Goal: Information Seeking & Learning: Learn about a topic

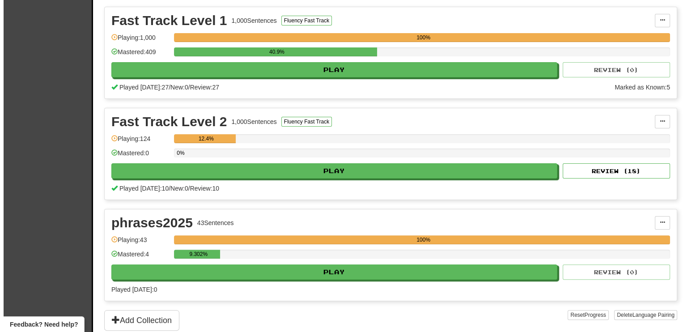
scroll to position [179, 0]
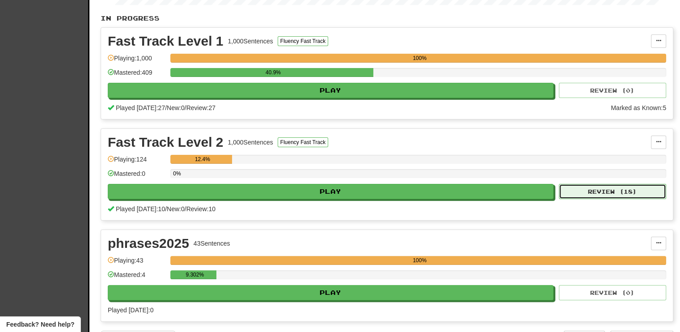
click at [609, 185] on button "Review ( 18 )" at bounding box center [612, 191] width 107 height 15
select select "**"
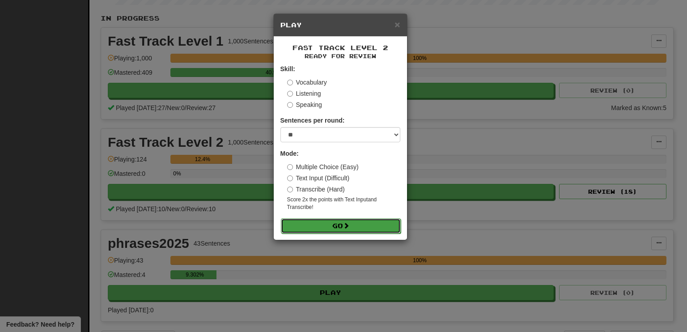
click at [386, 222] on button "Go" at bounding box center [341, 225] width 120 height 15
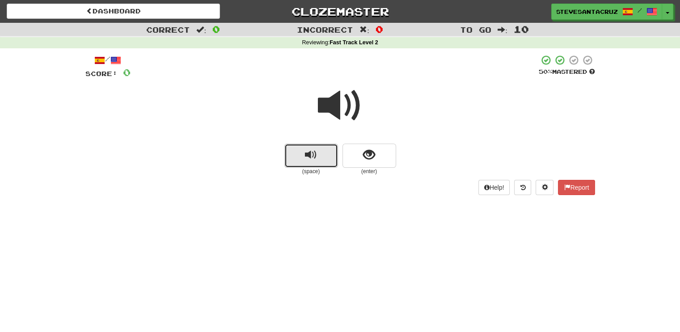
click at [313, 157] on span "replay audio" at bounding box center [311, 155] width 12 height 12
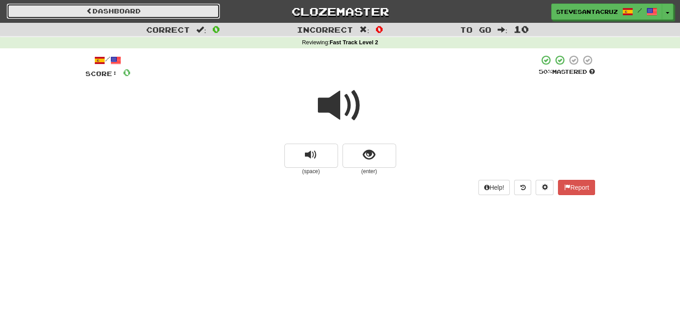
click at [129, 12] on link "Dashboard" at bounding box center [113, 11] width 213 height 15
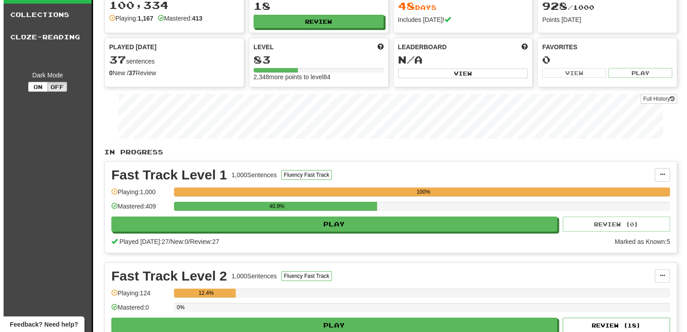
scroll to position [179, 0]
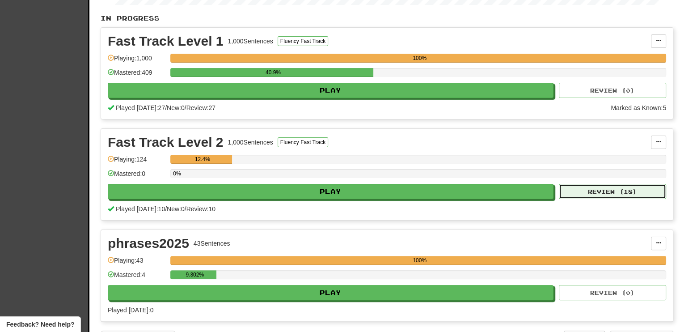
click at [612, 186] on button "Review ( 18 )" at bounding box center [612, 191] width 107 height 15
select select "**"
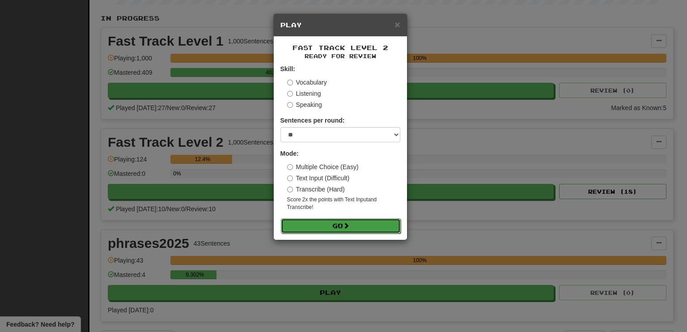
click at [361, 227] on button "Go" at bounding box center [341, 225] width 120 height 15
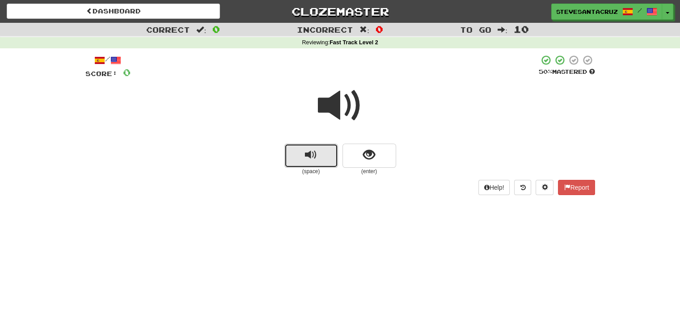
click at [309, 155] on span "replay audio" at bounding box center [311, 155] width 12 height 12
click at [301, 152] on button "replay audio" at bounding box center [312, 156] width 54 height 24
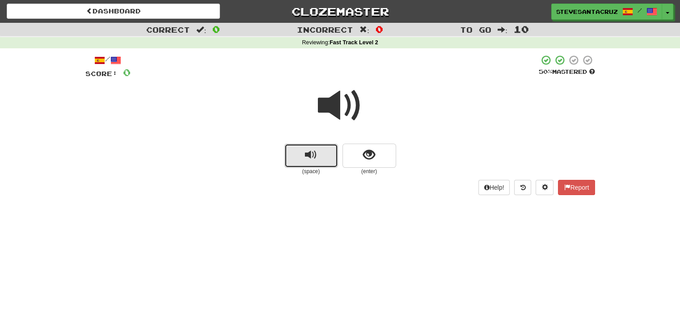
click at [300, 154] on button "replay audio" at bounding box center [312, 156] width 54 height 24
click at [308, 156] on span "replay audio" at bounding box center [311, 155] width 12 height 12
click at [366, 150] on span "show sentence" at bounding box center [369, 155] width 12 height 12
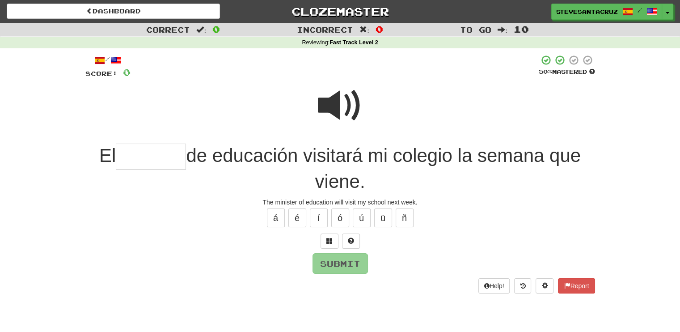
click at [169, 152] on input "text" at bounding box center [151, 157] width 70 height 26
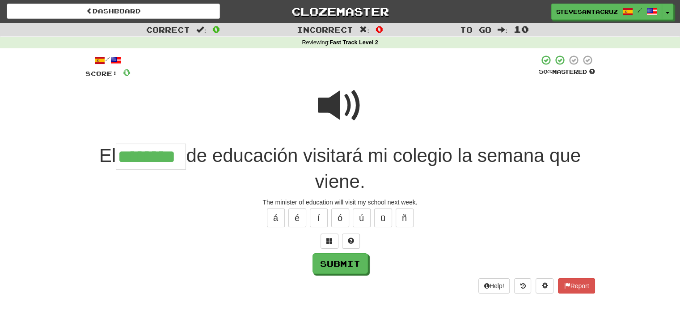
type input "********"
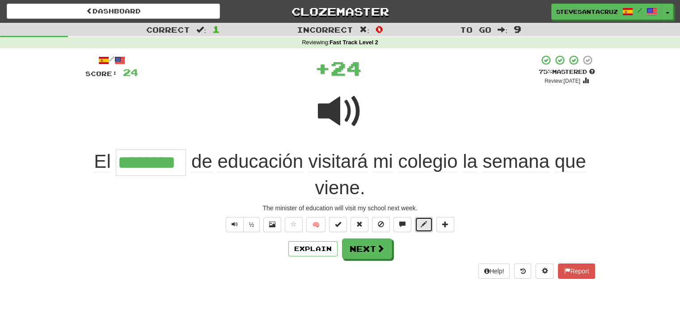
click at [427, 225] on button at bounding box center [424, 224] width 18 height 15
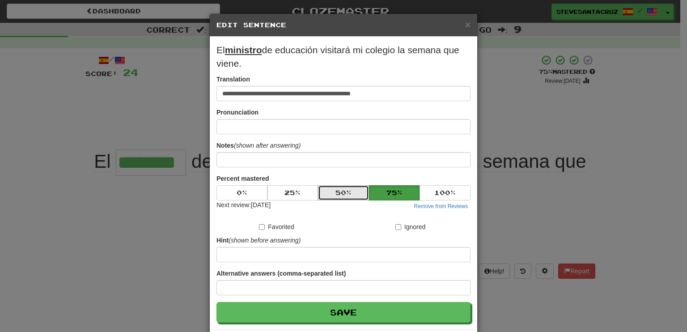
click at [348, 187] on button "50 %" at bounding box center [343, 192] width 51 height 15
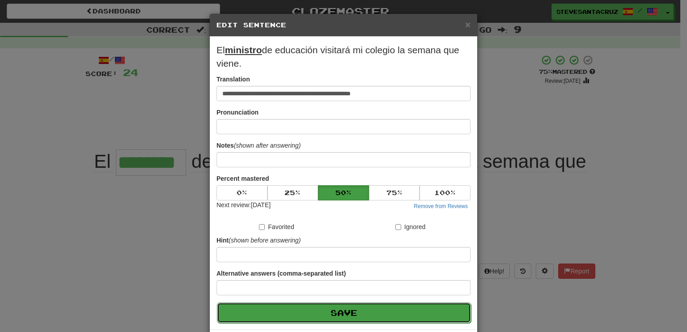
click at [360, 313] on button "Save" at bounding box center [344, 312] width 254 height 21
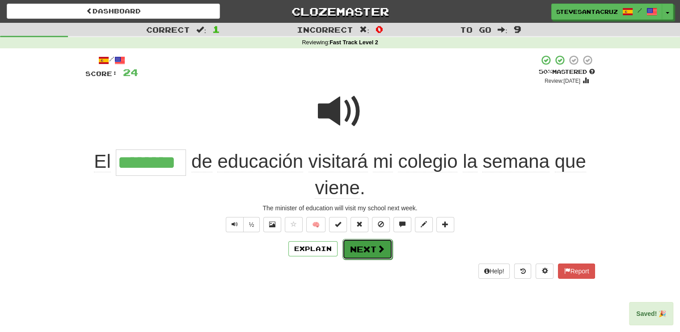
click at [367, 245] on button "Next" at bounding box center [368, 249] width 50 height 21
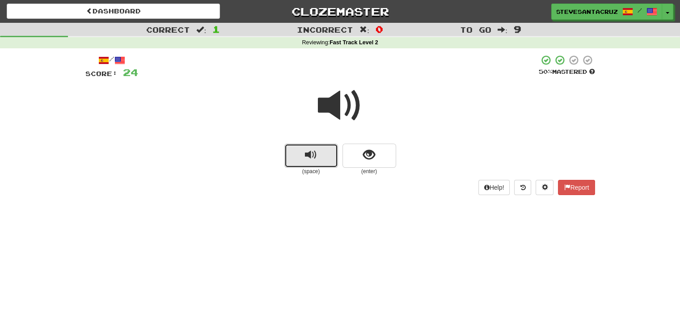
click at [299, 160] on button "replay audio" at bounding box center [312, 156] width 54 height 24
click at [298, 158] on button "replay audio" at bounding box center [312, 156] width 54 height 24
click at [355, 156] on button "show sentence" at bounding box center [370, 156] width 54 height 24
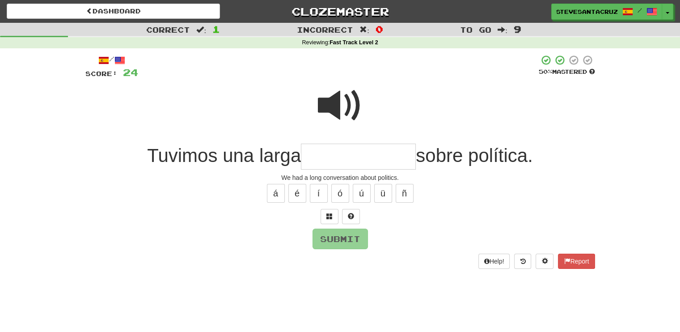
click at [356, 156] on input "text" at bounding box center [358, 157] width 115 height 26
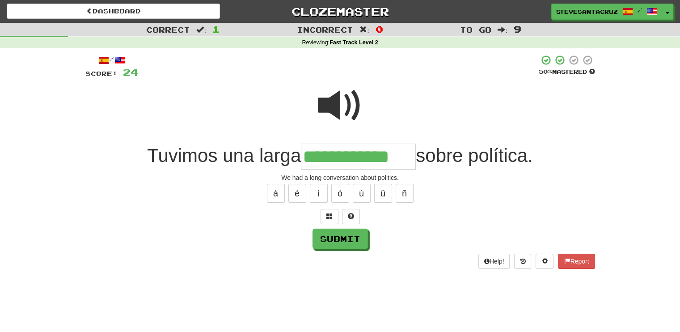
type input "**********"
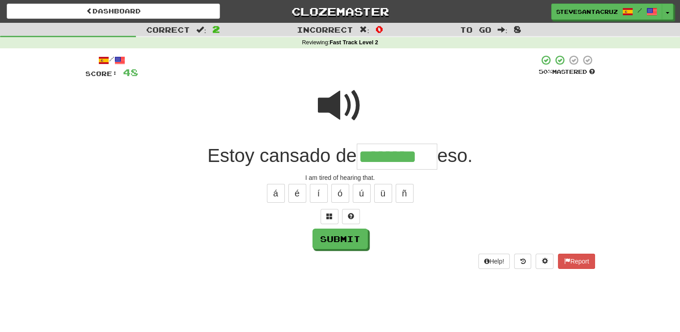
type input "********"
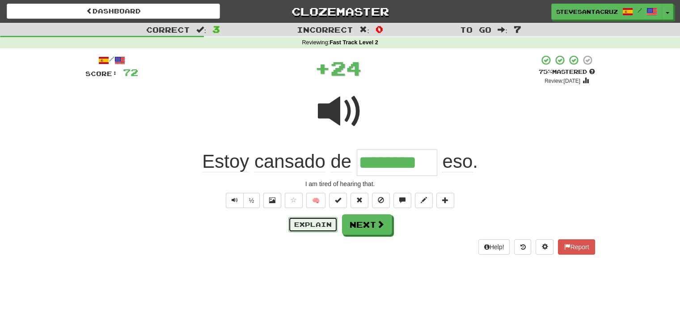
click at [327, 225] on button "Explain" at bounding box center [313, 224] width 49 height 15
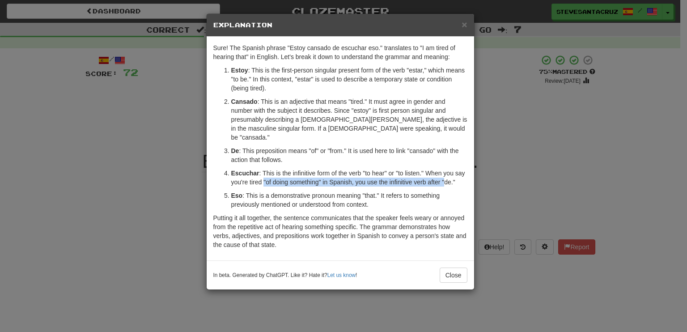
drag, startPoint x: 263, startPoint y: 174, endPoint x: 445, endPoint y: 174, distance: 182.1
click at [445, 174] on p "Escuchar : This is the infinitive form of the verb "to hear" or "to listen." Wh…" at bounding box center [349, 178] width 236 height 18
click at [464, 25] on span "×" at bounding box center [464, 24] width 5 height 10
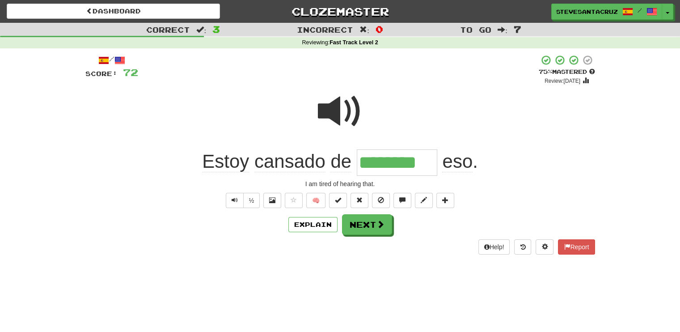
click at [360, 279] on div "Dashboard Clozemaster SteveSantaCruz / Toggle Dropdown Dashboard Leaderboard Ac…" at bounding box center [340, 166] width 680 height 332
click at [430, 198] on button at bounding box center [424, 200] width 18 height 15
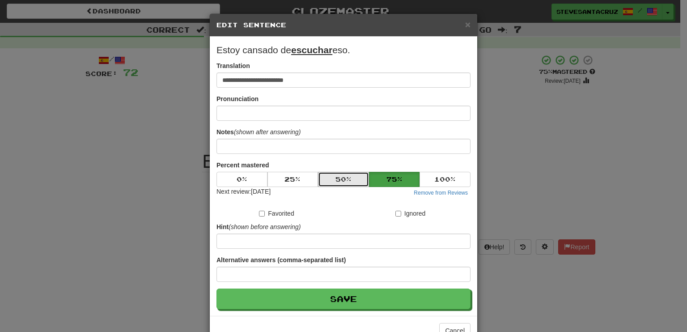
click at [360, 178] on button "50 %" at bounding box center [343, 179] width 51 height 15
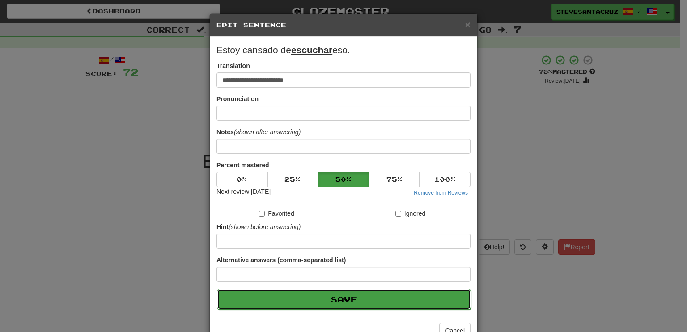
click at [365, 293] on button "Save" at bounding box center [344, 299] width 254 height 21
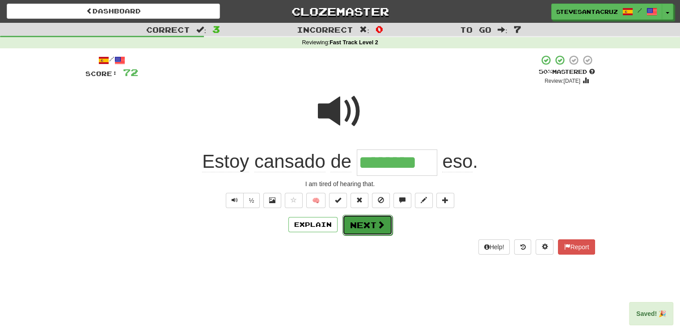
click at [370, 224] on button "Next" at bounding box center [368, 225] width 50 height 21
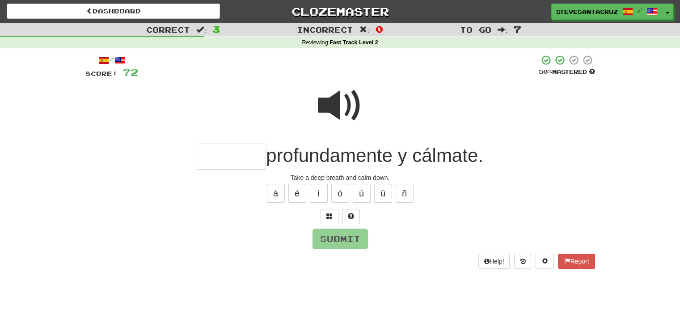
click at [230, 161] on input "text" at bounding box center [231, 157] width 69 height 26
type input "*******"
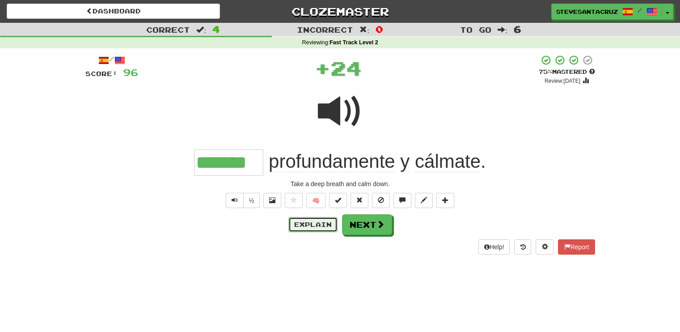
click at [308, 229] on button "Explain" at bounding box center [313, 224] width 49 height 15
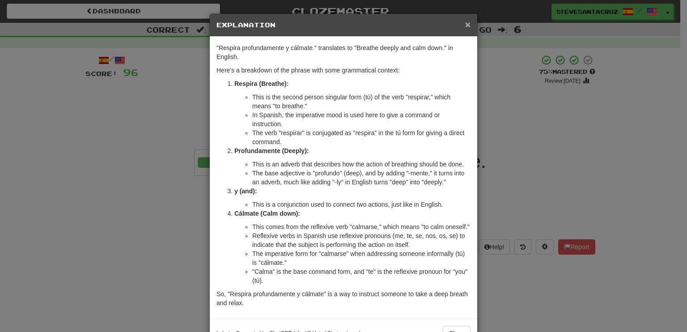
click at [465, 21] on span "×" at bounding box center [467, 24] width 5 height 10
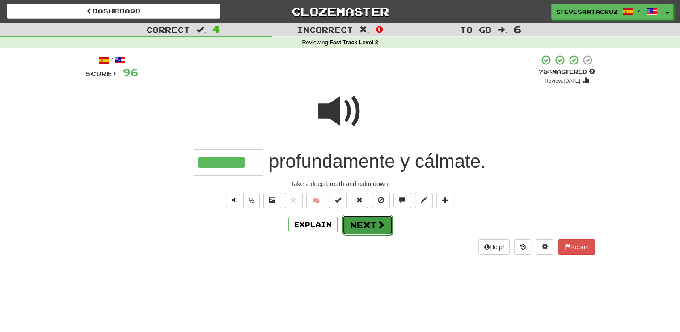
click at [372, 226] on button "Next" at bounding box center [368, 225] width 50 height 21
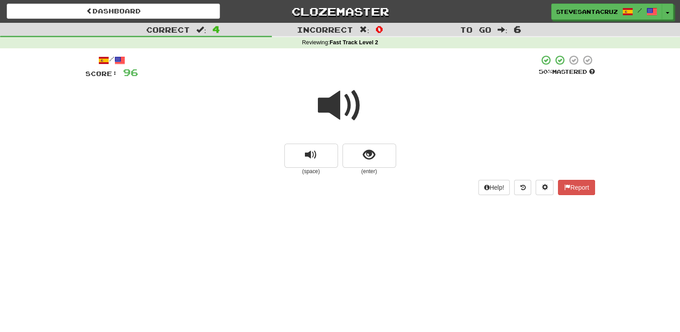
click at [338, 114] on span at bounding box center [340, 105] width 45 height 45
click at [337, 113] on span at bounding box center [340, 105] width 45 height 45
click at [339, 112] on span at bounding box center [340, 105] width 45 height 45
click at [337, 110] on span at bounding box center [340, 105] width 45 height 45
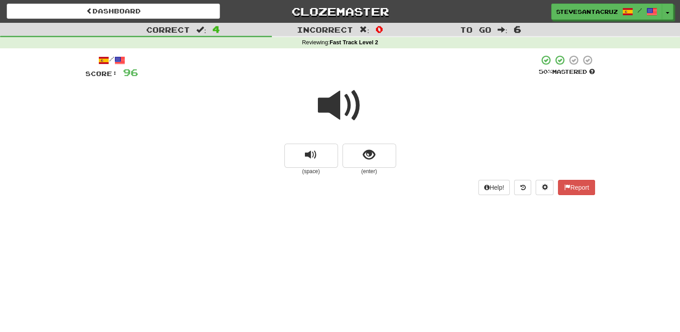
click at [337, 110] on span at bounding box center [340, 105] width 45 height 45
click at [338, 110] on span at bounding box center [340, 105] width 45 height 45
click at [367, 162] on button "show sentence" at bounding box center [370, 156] width 54 height 24
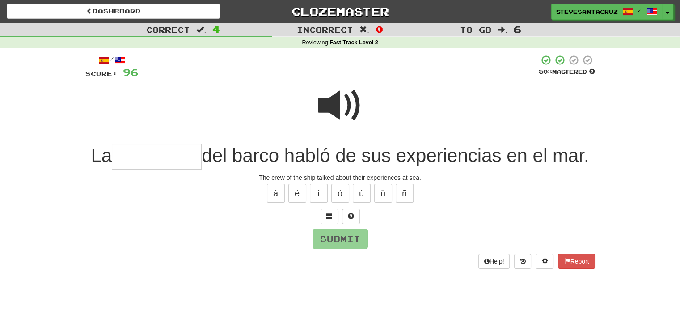
click at [166, 154] on input "text" at bounding box center [157, 157] width 90 height 26
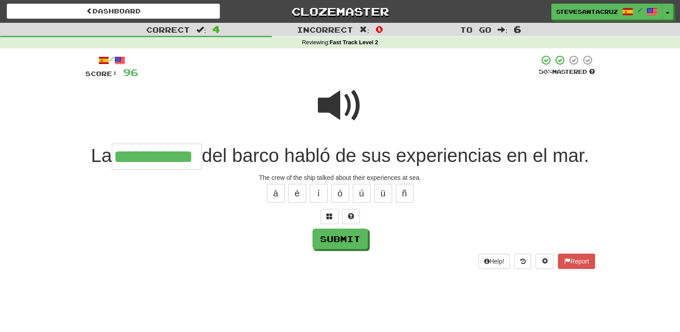
type input "**********"
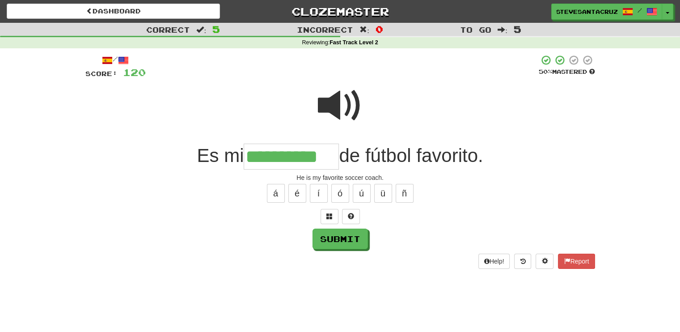
type input "**********"
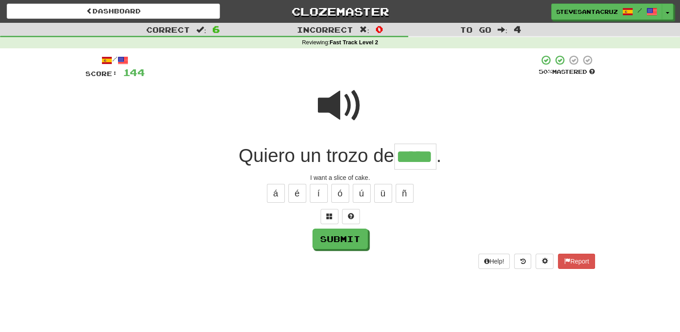
type input "*****"
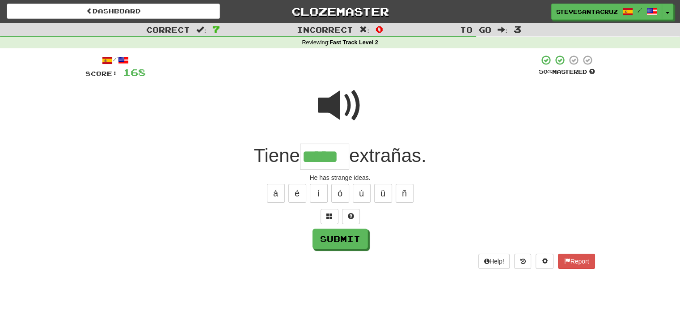
type input "*****"
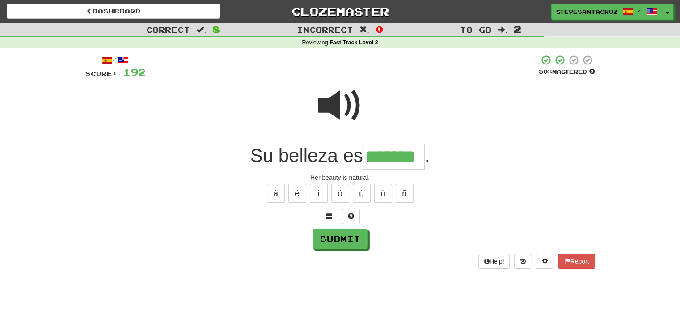
type input "*******"
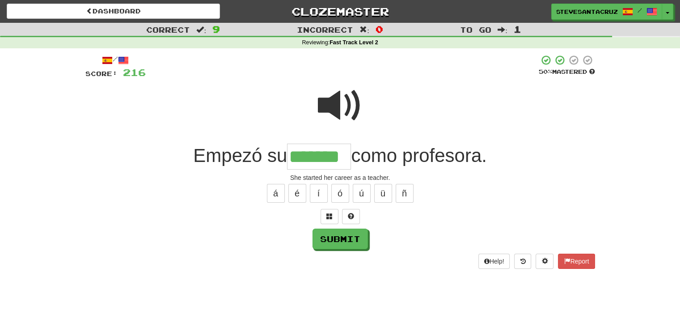
type input "*******"
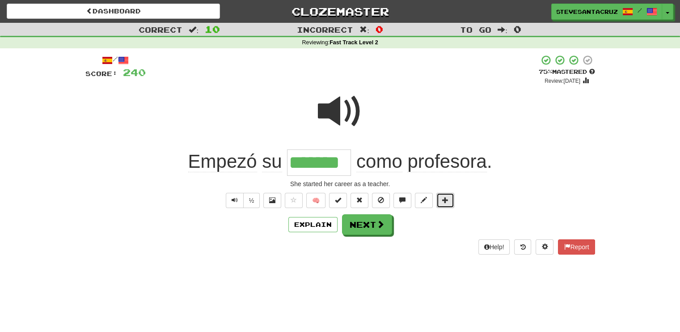
click at [447, 202] on span at bounding box center [445, 200] width 6 height 6
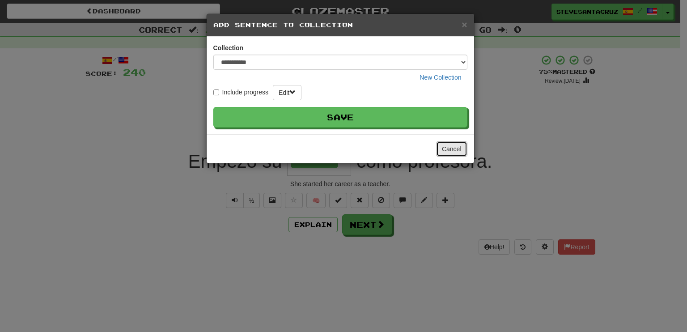
click at [454, 152] on button "Cancel" at bounding box center [451, 148] width 31 height 15
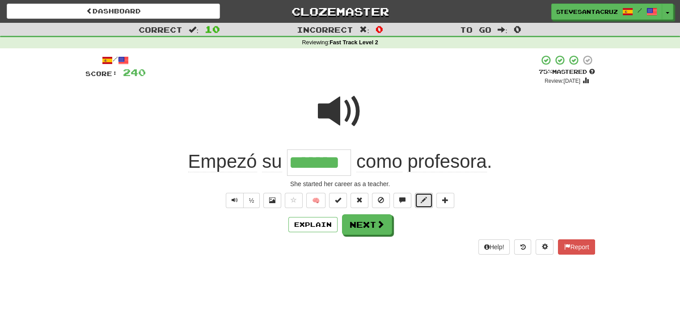
click at [426, 199] on span at bounding box center [424, 200] width 6 height 6
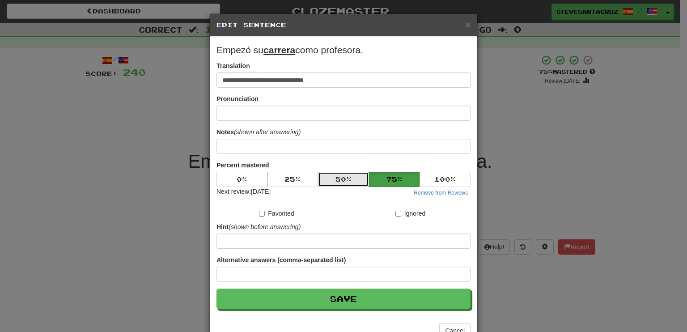
click at [352, 178] on button "50 %" at bounding box center [343, 179] width 51 height 15
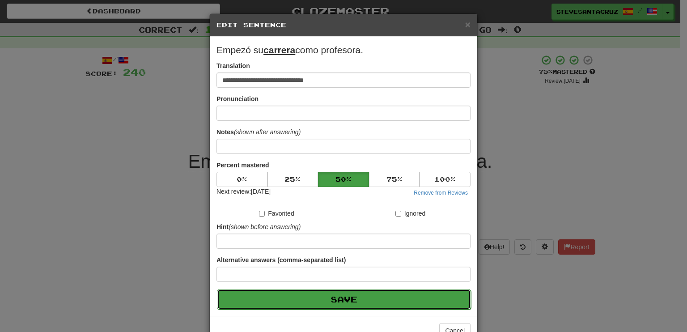
click at [389, 302] on button "Save" at bounding box center [344, 299] width 254 height 21
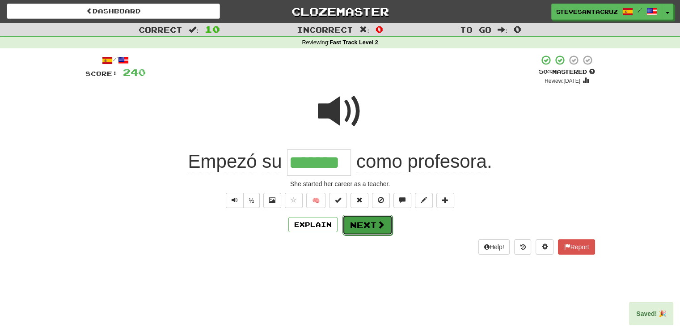
click at [387, 225] on button "Next" at bounding box center [368, 225] width 50 height 21
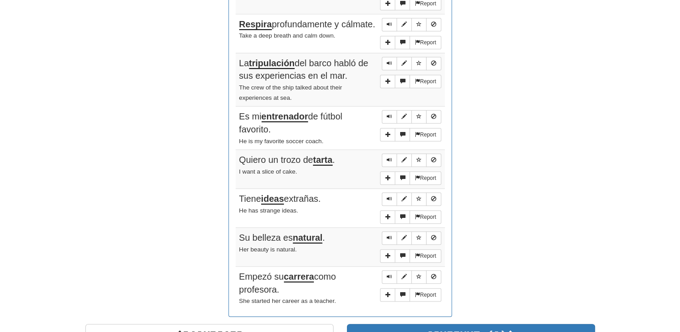
scroll to position [697, 0]
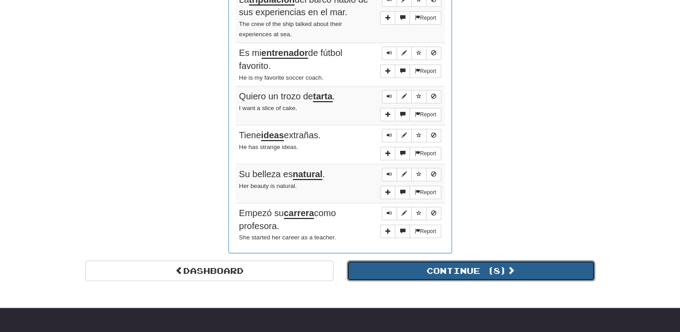
click at [530, 265] on button "Continue ( 8 )" at bounding box center [471, 270] width 248 height 21
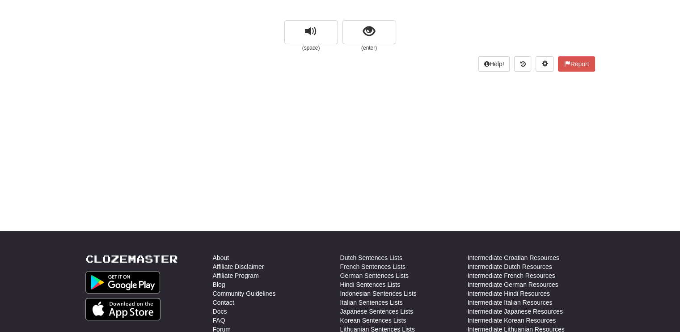
scroll to position [0, 0]
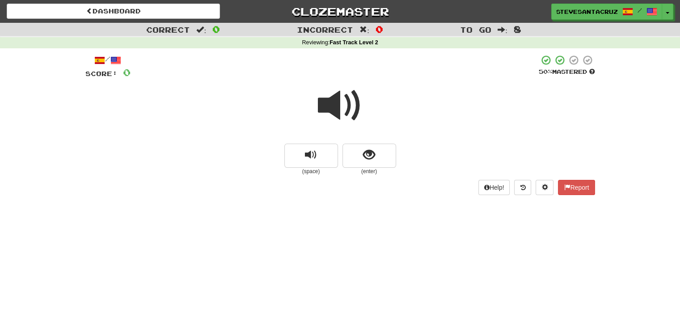
click at [343, 102] on span at bounding box center [340, 105] width 45 height 45
click at [370, 154] on span "show sentence" at bounding box center [369, 155] width 12 height 12
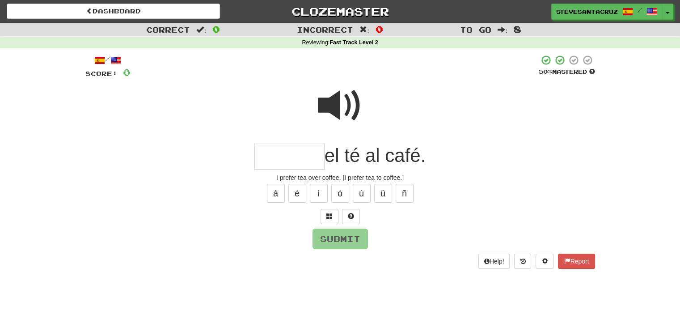
click at [270, 142] on div at bounding box center [340, 112] width 510 height 64
click at [286, 161] on input "text" at bounding box center [290, 157] width 70 height 26
type input "********"
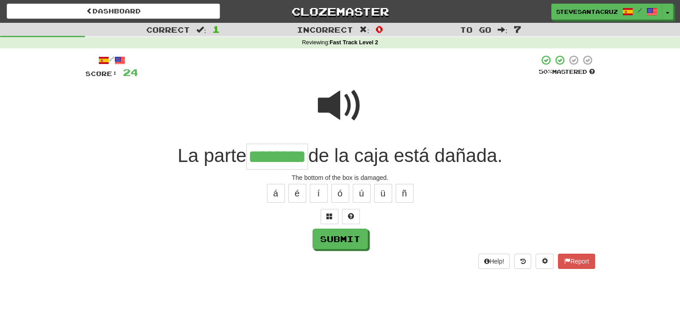
type input "********"
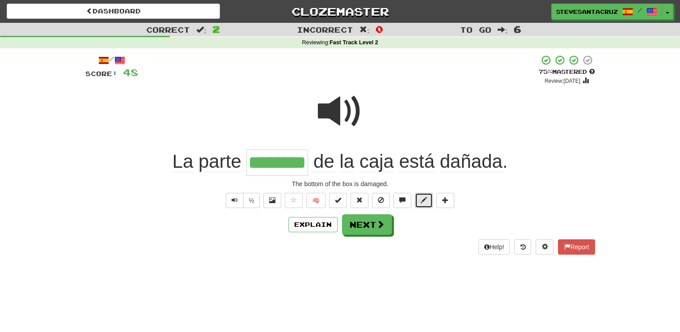
click at [427, 201] on span at bounding box center [424, 200] width 6 height 6
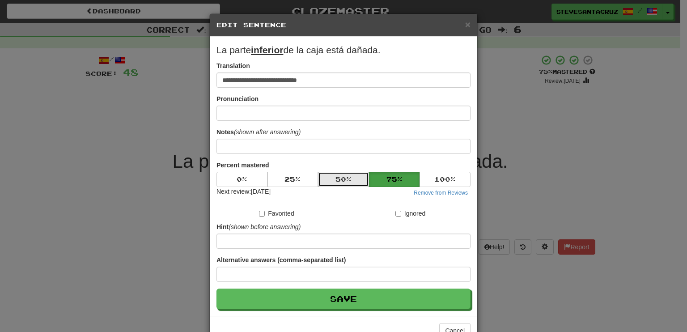
click at [340, 172] on button "50 %" at bounding box center [343, 179] width 51 height 15
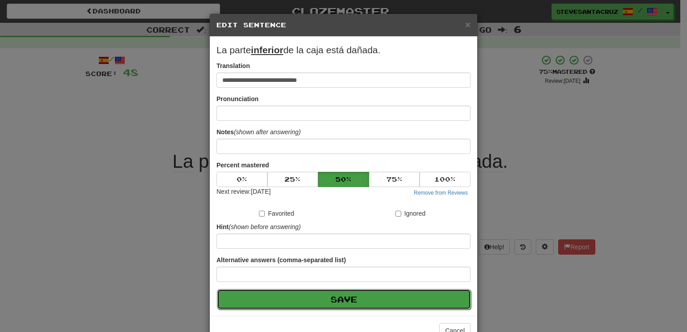
click at [337, 302] on button "Save" at bounding box center [344, 299] width 254 height 21
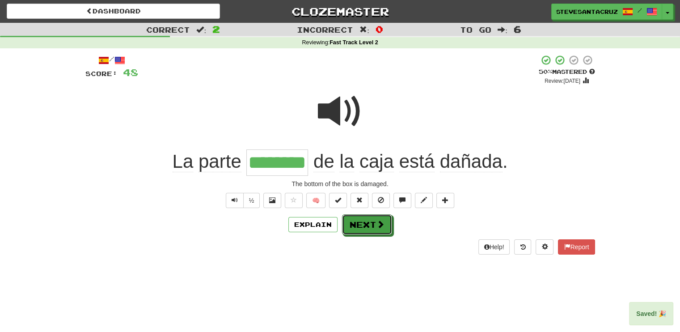
click at [372, 224] on button "Next" at bounding box center [367, 224] width 50 height 21
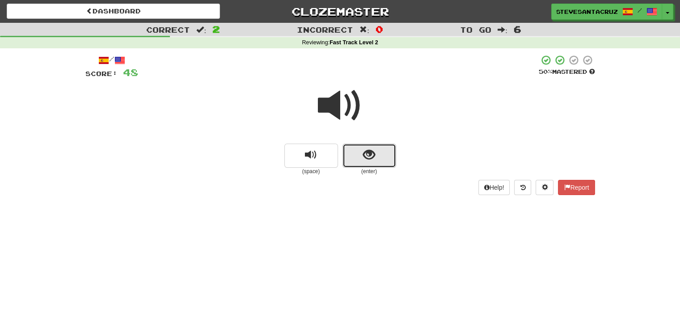
click at [361, 161] on button "show sentence" at bounding box center [370, 156] width 54 height 24
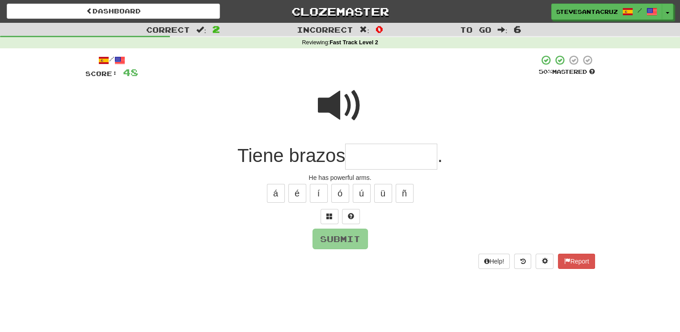
click at [361, 161] on input "text" at bounding box center [391, 157] width 92 height 26
type input "*********"
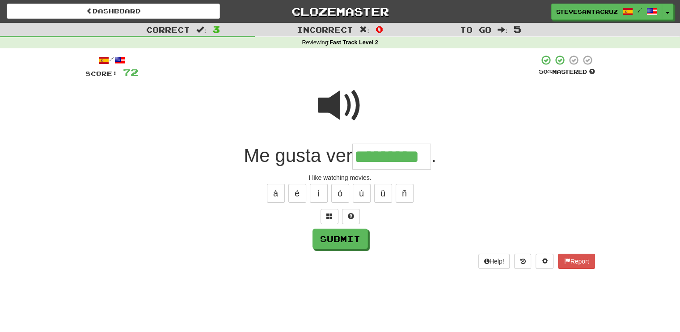
type input "*********"
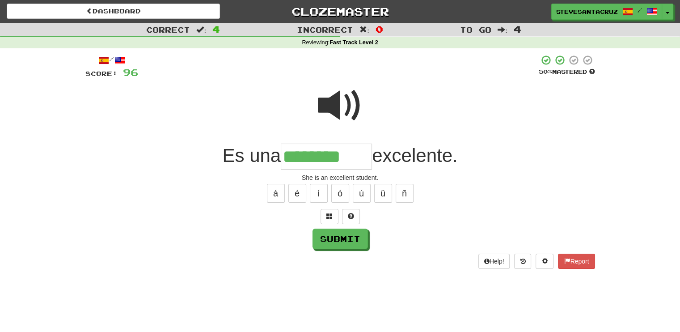
click at [343, 104] on span at bounding box center [340, 105] width 45 height 45
click at [356, 152] on input "********" at bounding box center [326, 157] width 91 height 26
type input "**********"
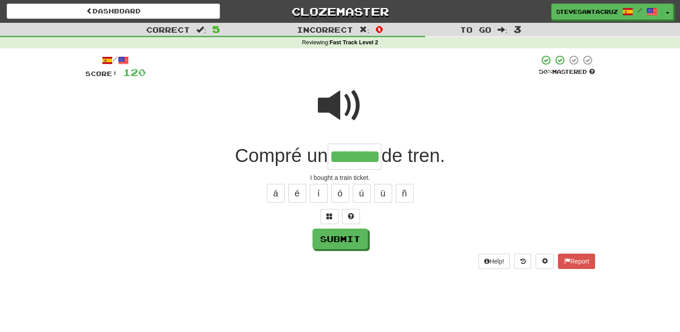
type input "*******"
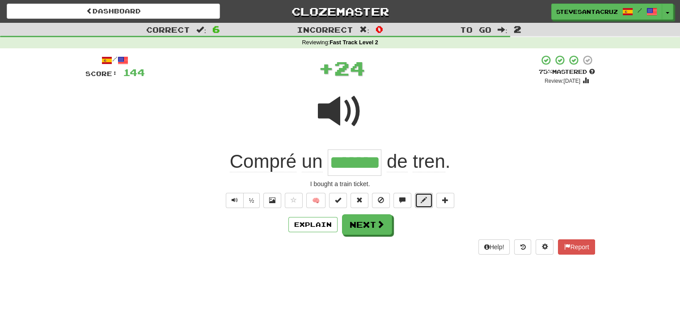
click at [428, 202] on button at bounding box center [424, 200] width 18 height 15
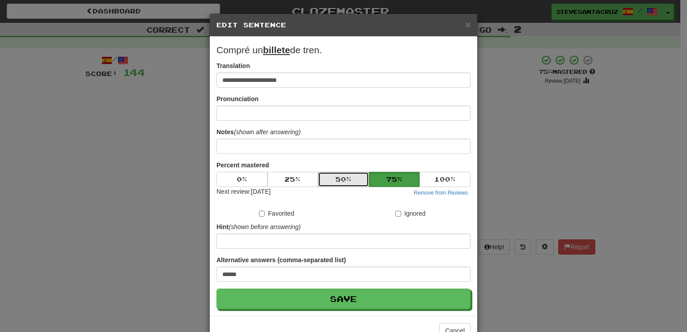
click at [346, 182] on button "50 %" at bounding box center [343, 179] width 51 height 15
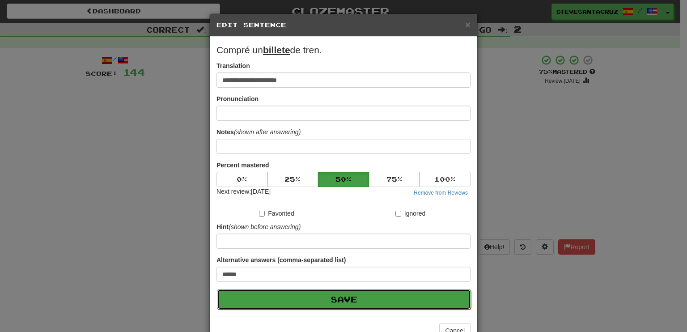
click at [366, 298] on button "Save" at bounding box center [344, 299] width 254 height 21
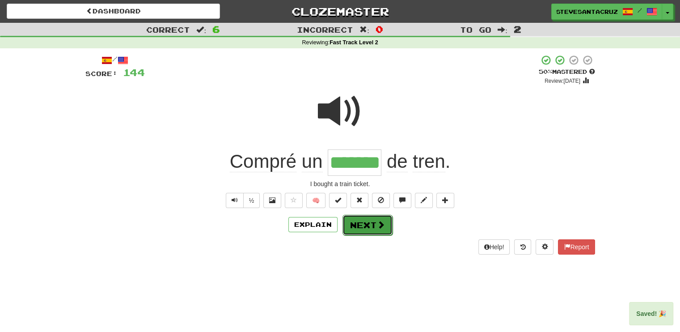
click at [362, 226] on button "Next" at bounding box center [368, 225] width 50 height 21
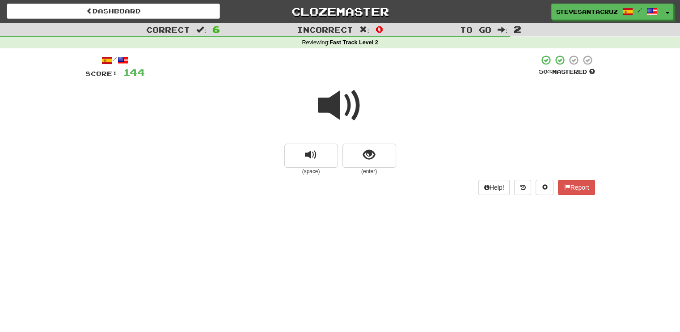
click at [331, 102] on span at bounding box center [340, 105] width 45 height 45
click at [334, 105] on span at bounding box center [340, 105] width 45 height 45
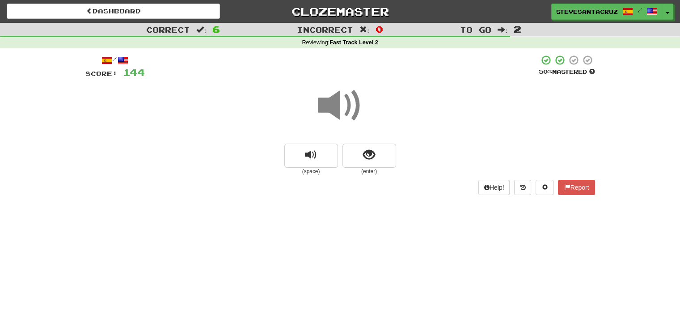
click at [334, 105] on span at bounding box center [340, 105] width 45 height 45
click at [335, 104] on span at bounding box center [340, 105] width 45 height 45
click at [373, 157] on span "show sentence" at bounding box center [369, 155] width 12 height 12
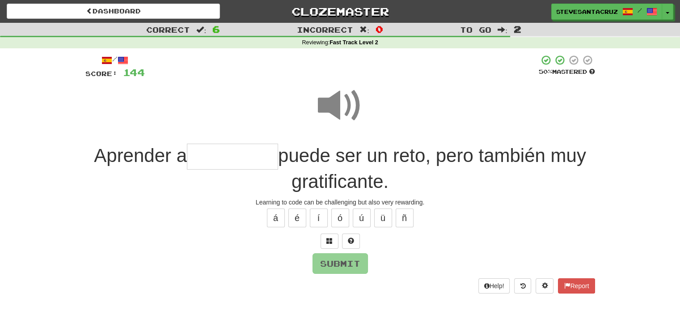
click at [238, 151] on input "text" at bounding box center [232, 157] width 91 height 26
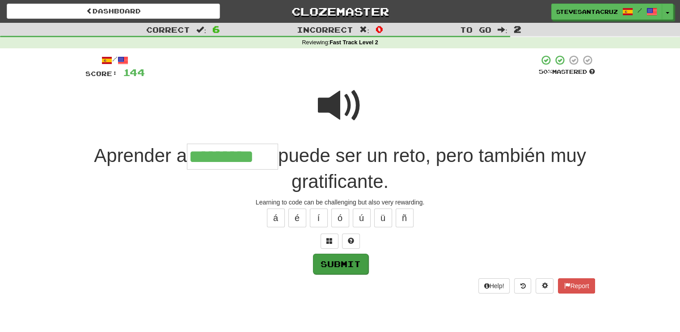
type input "*********"
click at [345, 263] on button "Submit" at bounding box center [340, 264] width 55 height 21
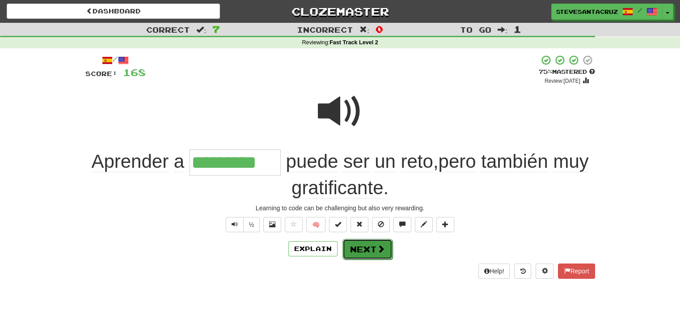
click at [372, 247] on button "Next" at bounding box center [368, 249] width 50 height 21
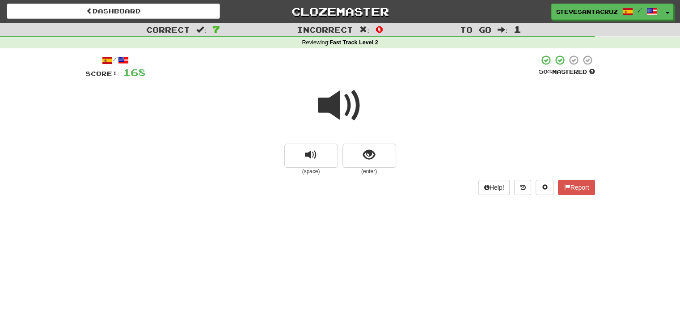
click at [334, 107] on span at bounding box center [340, 105] width 45 height 45
click at [365, 153] on span "show sentence" at bounding box center [369, 155] width 12 height 12
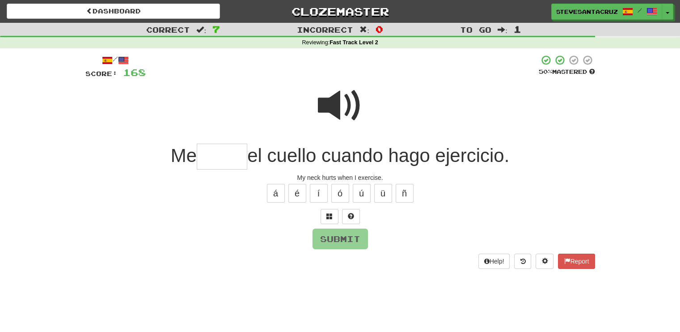
click at [222, 162] on input "text" at bounding box center [222, 157] width 51 height 26
type input "*****"
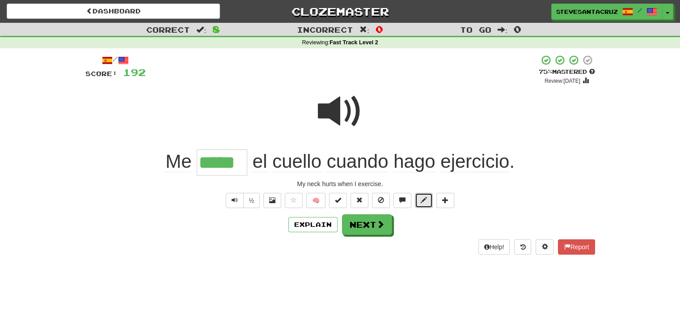
click at [424, 204] on button at bounding box center [424, 200] width 18 height 15
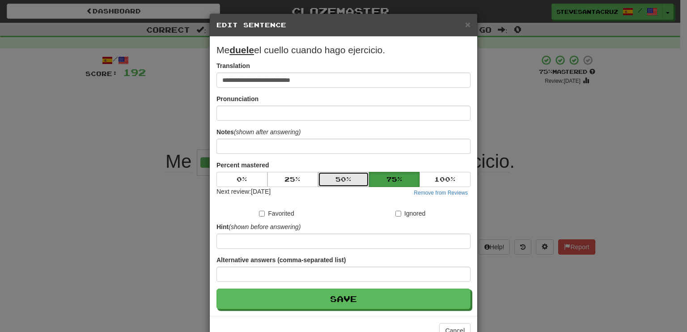
click at [338, 183] on button "50 %" at bounding box center [343, 179] width 51 height 15
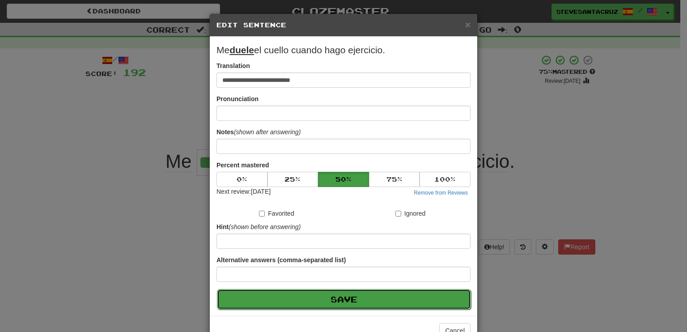
click at [344, 293] on button "Save" at bounding box center [344, 299] width 254 height 21
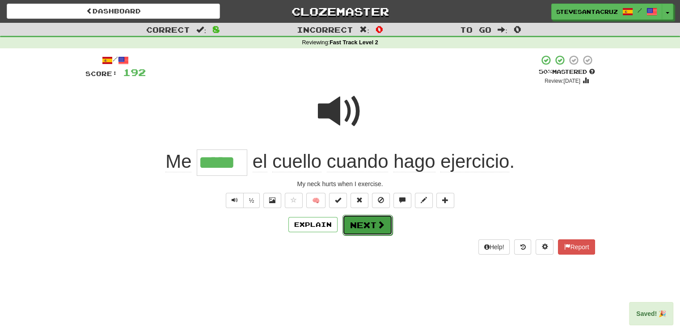
click at [371, 220] on button "Next" at bounding box center [368, 225] width 50 height 21
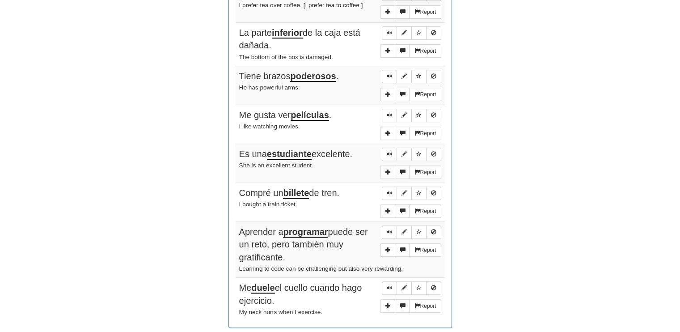
scroll to position [647, 0]
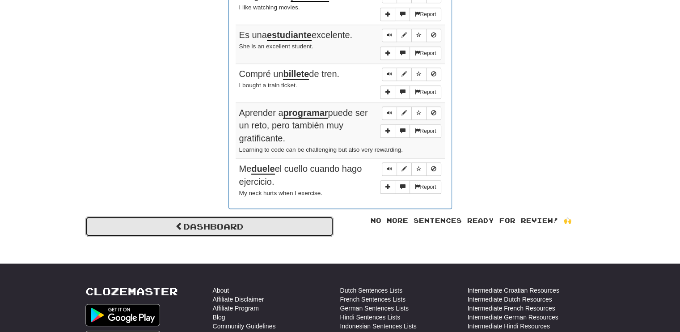
click at [187, 220] on link "Dashboard" at bounding box center [209, 226] width 248 height 21
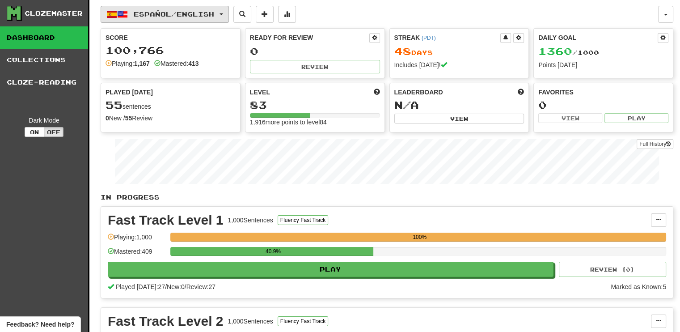
click at [229, 12] on button "Español / English" at bounding box center [165, 14] width 128 height 17
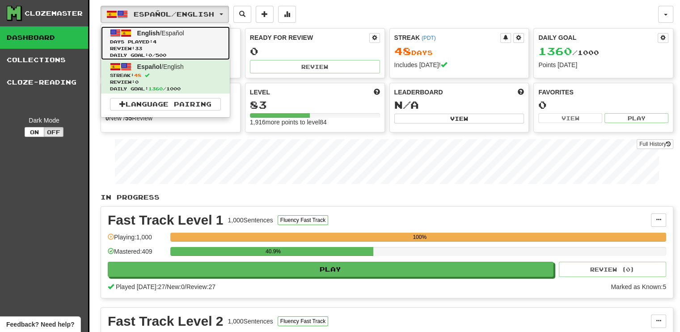
click at [167, 40] on span "Days Played: 4" at bounding box center [165, 41] width 111 height 7
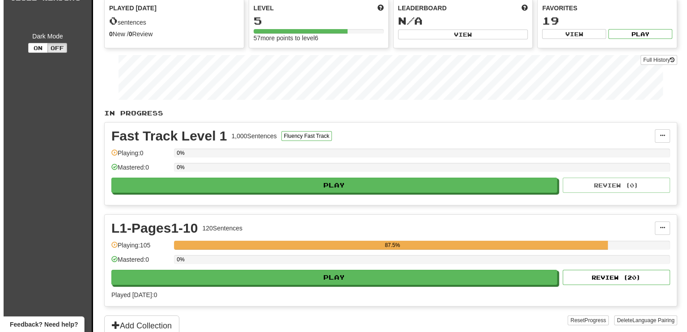
scroll to position [179, 0]
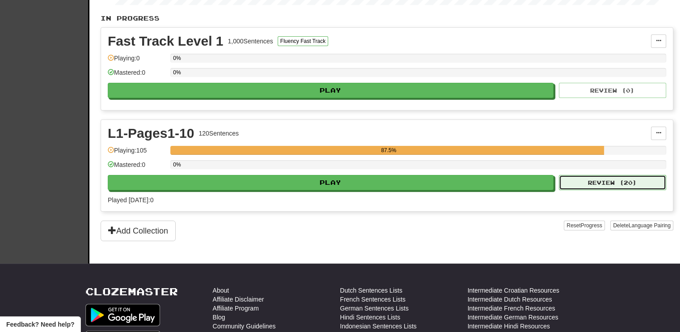
click at [605, 180] on button "Review ( 20 )" at bounding box center [612, 182] width 107 height 15
select select "**"
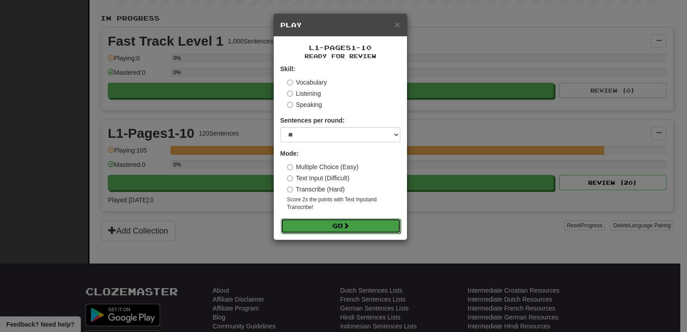
click at [363, 228] on button "Go" at bounding box center [341, 225] width 120 height 15
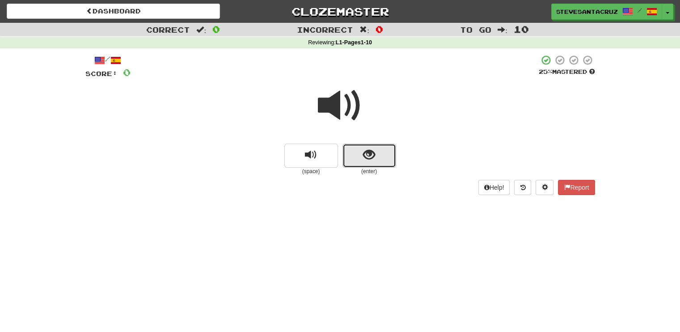
click at [374, 159] on span "show sentence" at bounding box center [369, 155] width 12 height 12
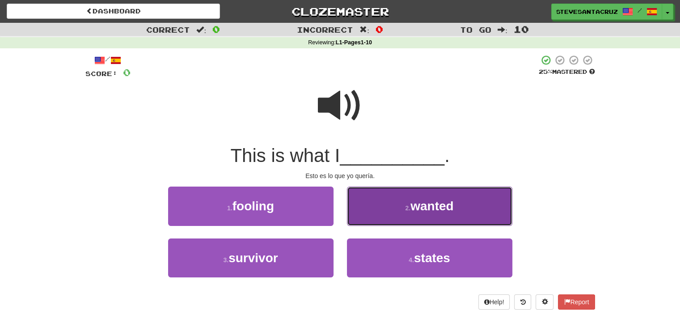
click at [404, 204] on button "2 . wanted" at bounding box center [430, 206] width 166 height 39
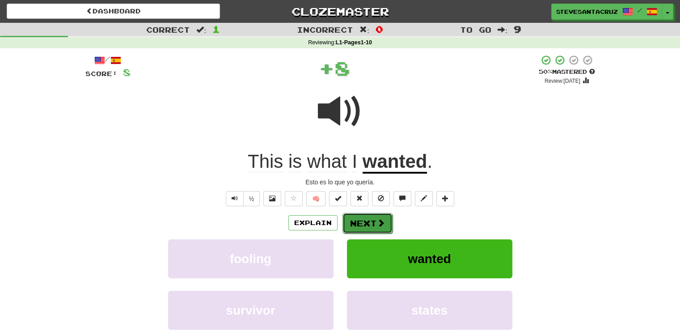
click at [373, 225] on button "Next" at bounding box center [368, 223] width 50 height 21
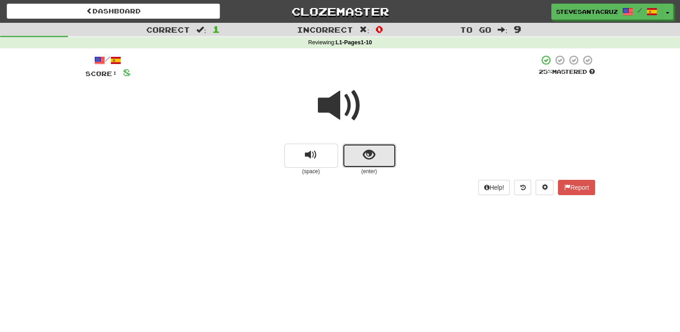
click at [380, 159] on button "show sentence" at bounding box center [370, 156] width 54 height 24
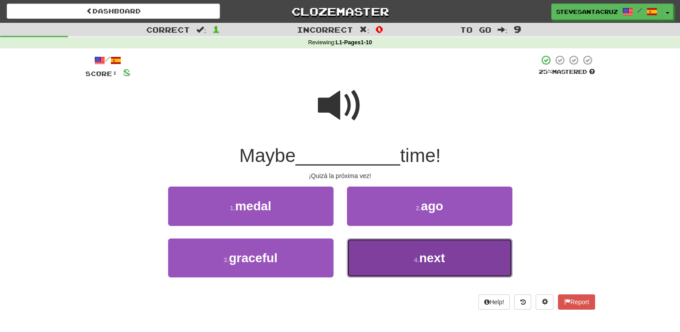
click at [419, 259] on small "4 ." at bounding box center [416, 259] width 5 height 7
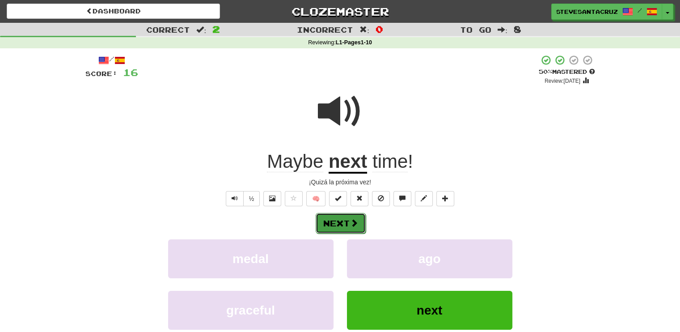
click at [342, 225] on button "Next" at bounding box center [341, 223] width 50 height 21
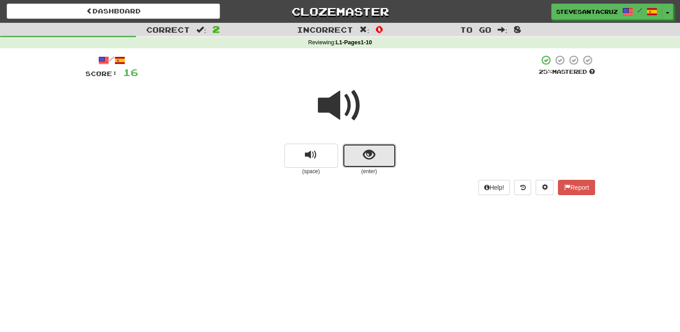
click at [370, 161] on span "show sentence" at bounding box center [369, 155] width 12 height 12
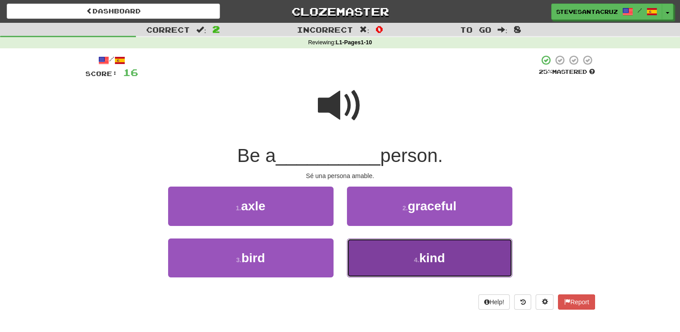
click at [401, 255] on button "4 . kind" at bounding box center [430, 257] width 166 height 39
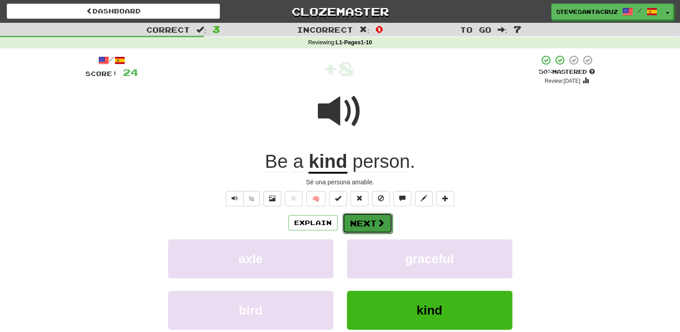
click at [371, 222] on button "Next" at bounding box center [368, 223] width 50 height 21
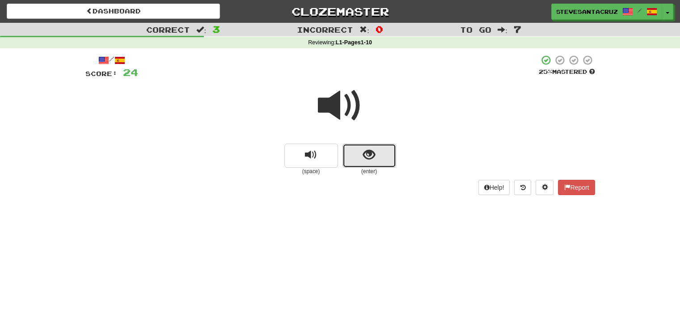
click at [365, 157] on span "show sentence" at bounding box center [369, 155] width 12 height 12
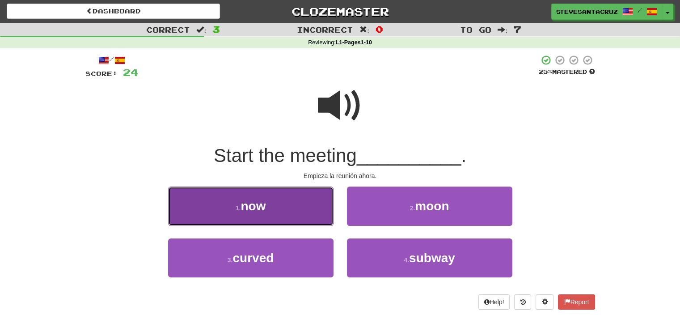
click at [288, 214] on button "1 . now" at bounding box center [251, 206] width 166 height 39
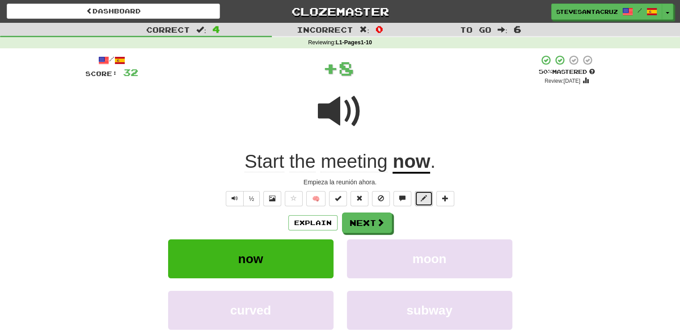
click at [422, 204] on button at bounding box center [424, 198] width 18 height 15
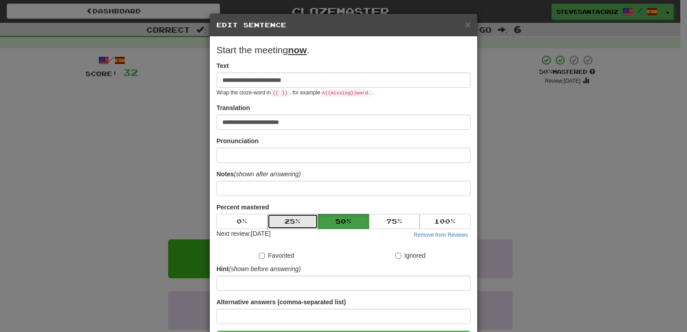
click at [285, 223] on button "25 %" at bounding box center [293, 221] width 51 height 15
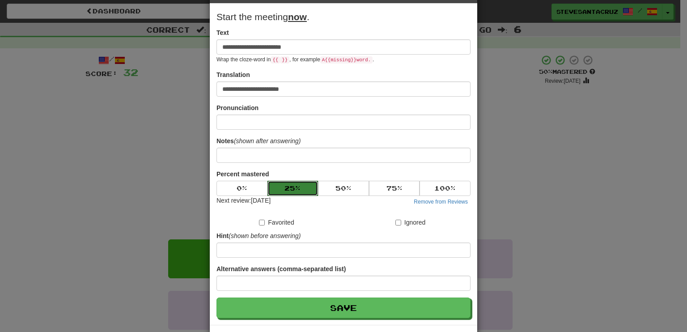
scroll to position [68, 0]
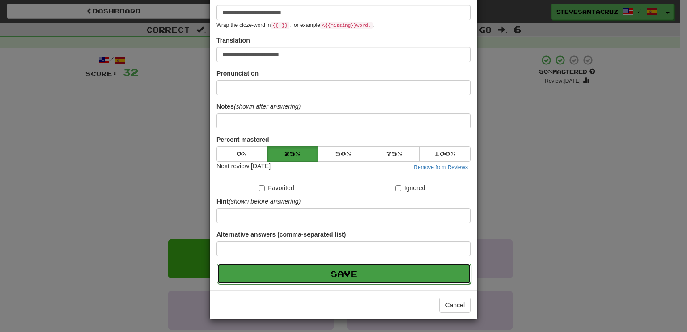
click at [305, 269] on button "Save" at bounding box center [344, 273] width 254 height 21
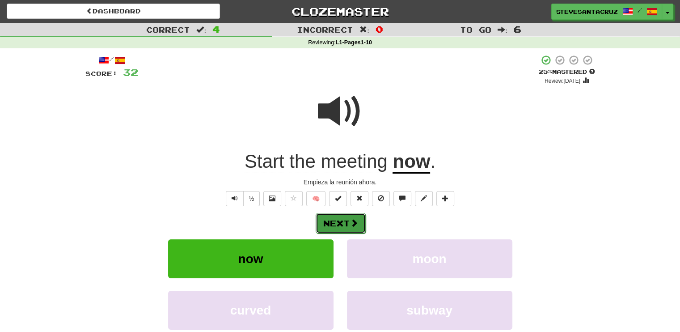
click at [336, 225] on button "Next" at bounding box center [341, 223] width 50 height 21
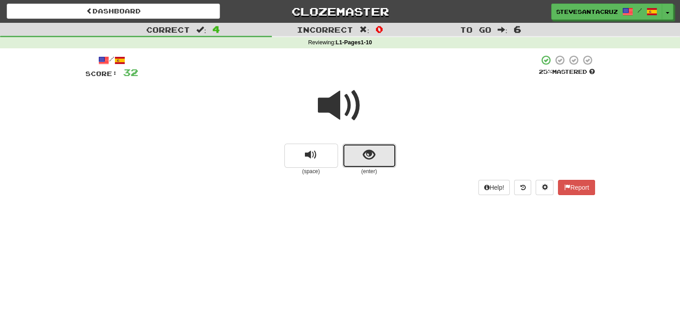
click at [365, 156] on span "show sentence" at bounding box center [369, 155] width 12 height 12
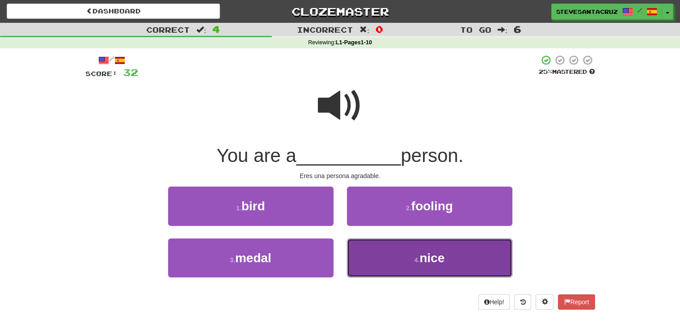
click at [442, 255] on span "nice" at bounding box center [432, 258] width 25 height 14
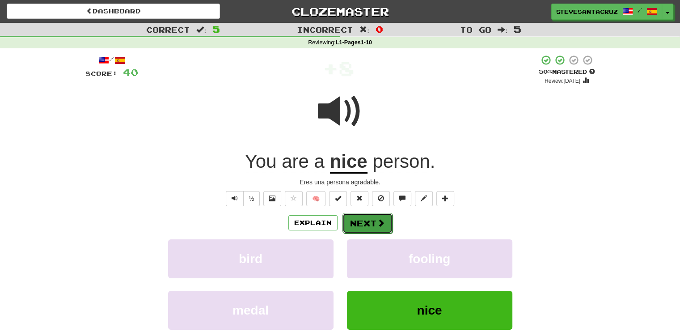
click at [367, 223] on button "Next" at bounding box center [368, 223] width 50 height 21
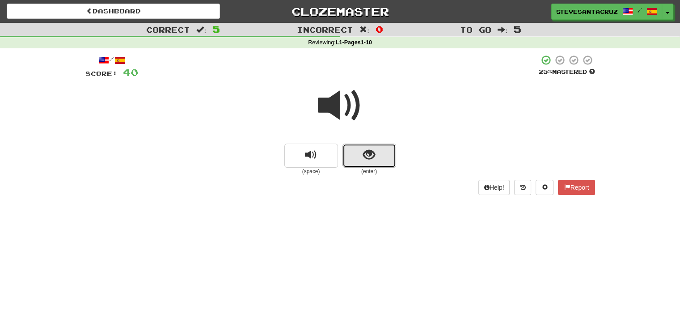
click at [362, 154] on button "show sentence" at bounding box center [370, 156] width 54 height 24
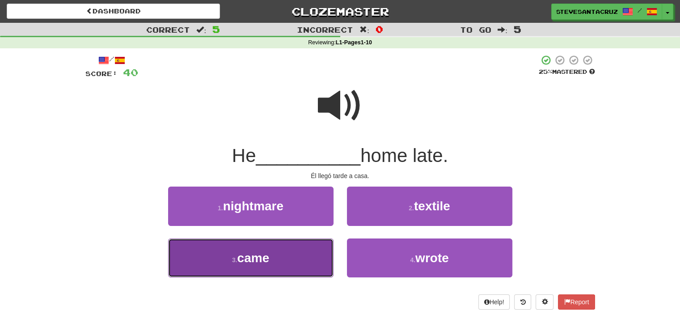
click at [251, 256] on span "came" at bounding box center [254, 258] width 32 height 14
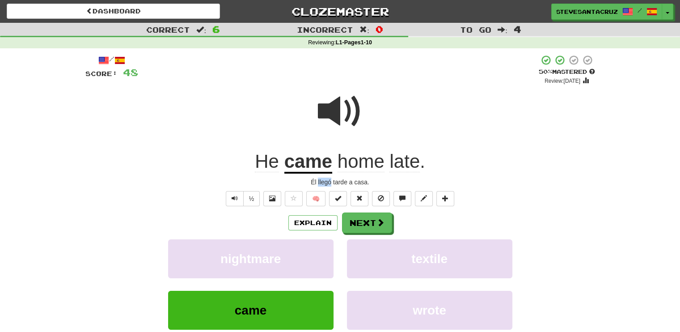
drag, startPoint x: 318, startPoint y: 183, endPoint x: 331, endPoint y: 184, distance: 12.6
click at [331, 184] on div "Él llegó tarde a casa." at bounding box center [340, 182] width 510 height 9
click at [323, 183] on div "Él llegó tarde a casa." at bounding box center [340, 182] width 510 height 9
copy div "llegó"
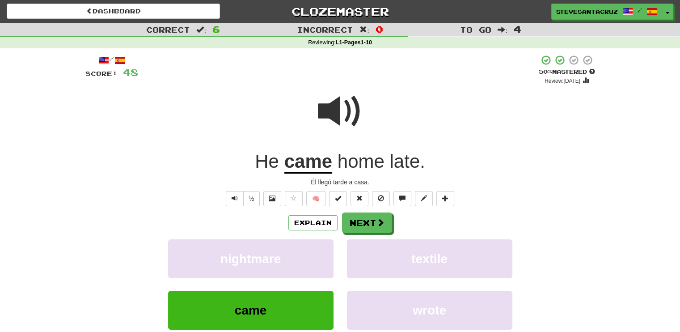
click at [522, 200] on div "½ 🧠" at bounding box center [340, 198] width 510 height 15
click at [422, 201] on span at bounding box center [424, 198] width 6 height 6
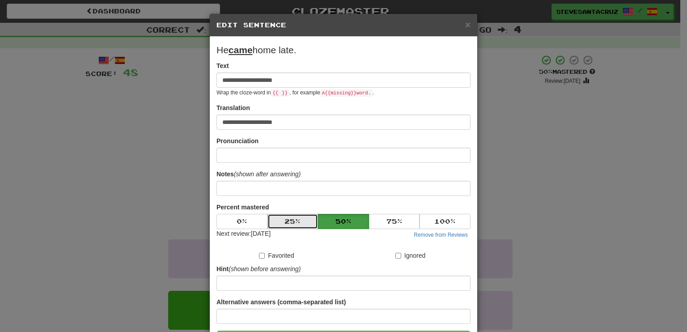
click at [287, 219] on button "25 %" at bounding box center [293, 221] width 51 height 15
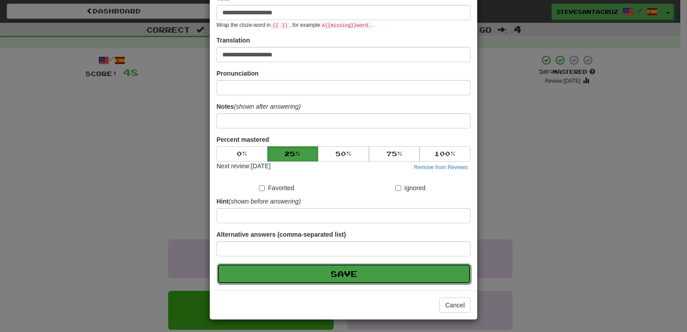
click at [344, 271] on button "Save" at bounding box center [344, 273] width 254 height 21
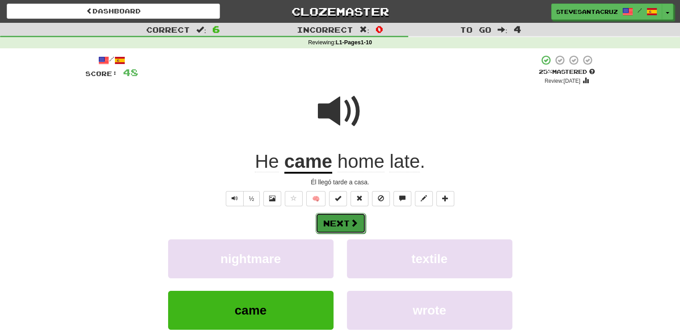
click at [346, 223] on button "Next" at bounding box center [341, 223] width 50 height 21
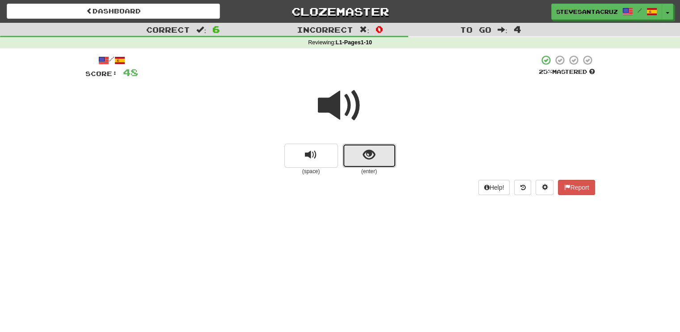
click at [366, 154] on span "show sentence" at bounding box center [369, 155] width 12 height 12
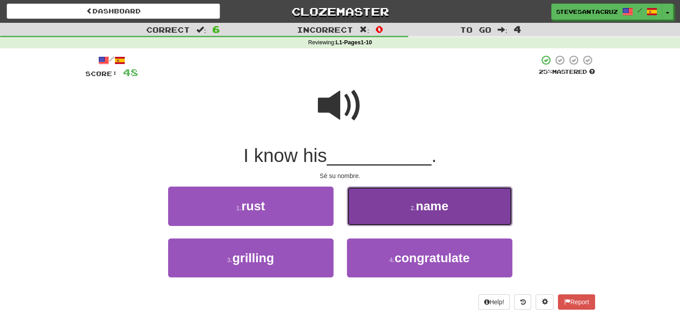
click at [394, 200] on button "2 . name" at bounding box center [430, 206] width 166 height 39
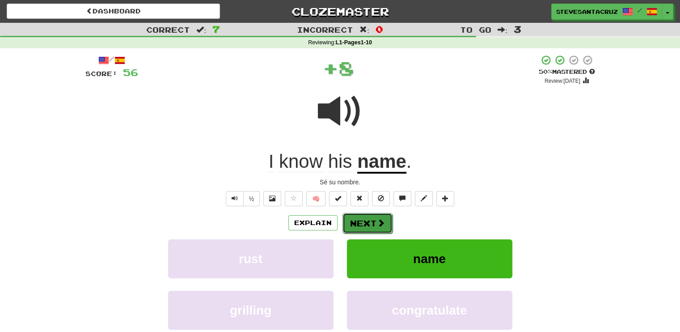
click at [379, 223] on span at bounding box center [381, 223] width 8 height 8
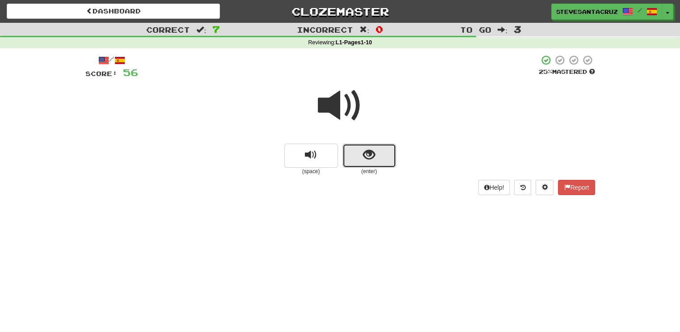
click at [368, 145] on button "show sentence" at bounding box center [370, 156] width 54 height 24
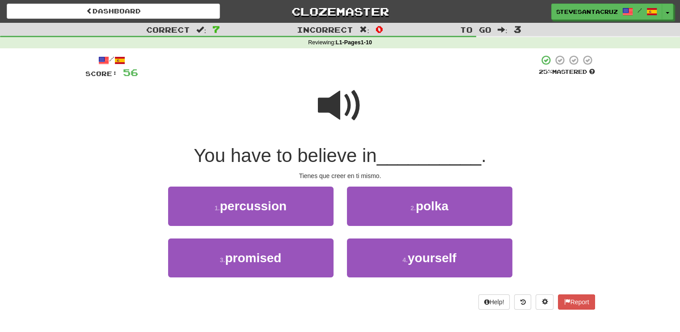
click at [401, 154] on span "__________" at bounding box center [429, 155] width 105 height 21
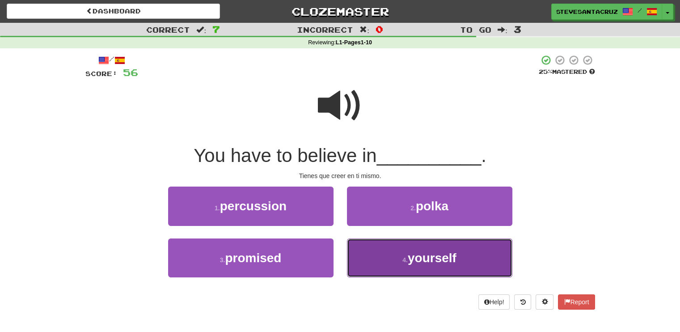
click at [377, 259] on button "4 . yourself" at bounding box center [430, 257] width 166 height 39
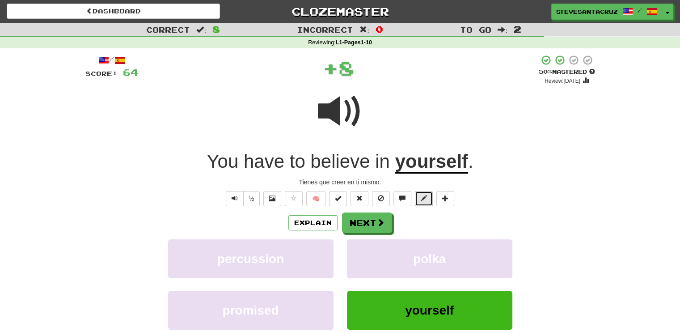
click at [421, 199] on span at bounding box center [424, 198] width 6 height 6
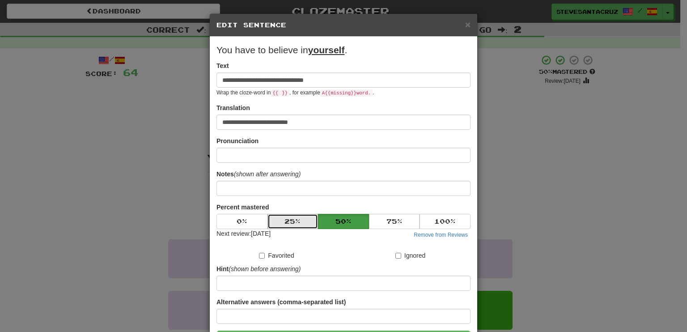
click at [306, 217] on button "25 %" at bounding box center [293, 221] width 51 height 15
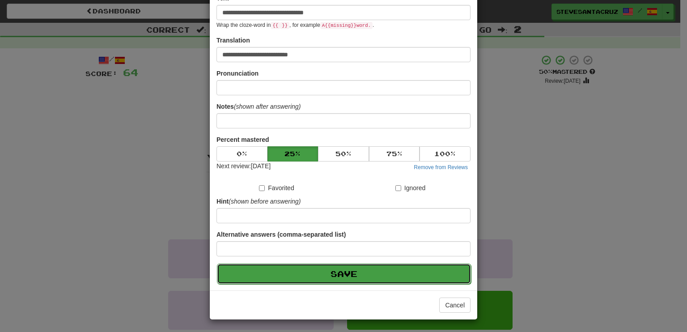
click at [365, 268] on button "Save" at bounding box center [344, 273] width 254 height 21
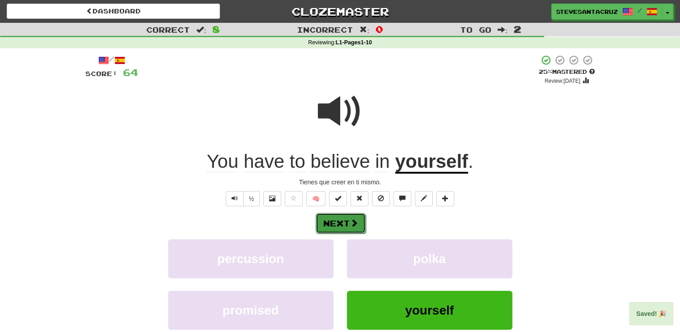
click at [344, 223] on button "Next" at bounding box center [341, 223] width 50 height 21
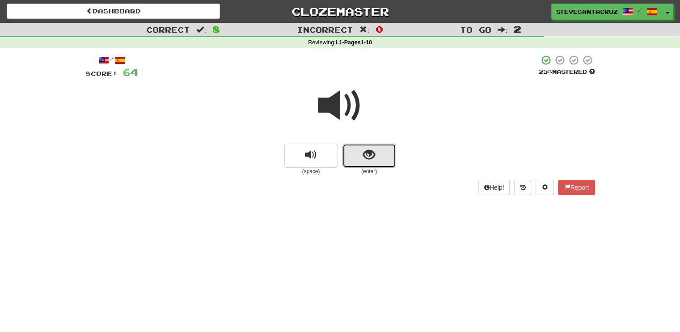
click at [382, 160] on button "show sentence" at bounding box center [370, 156] width 54 height 24
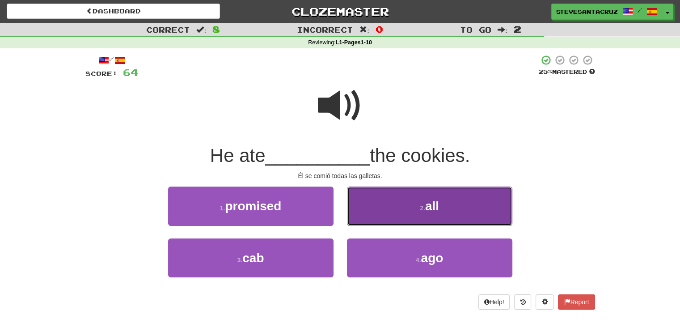
click at [390, 206] on button "2 . all" at bounding box center [430, 206] width 166 height 39
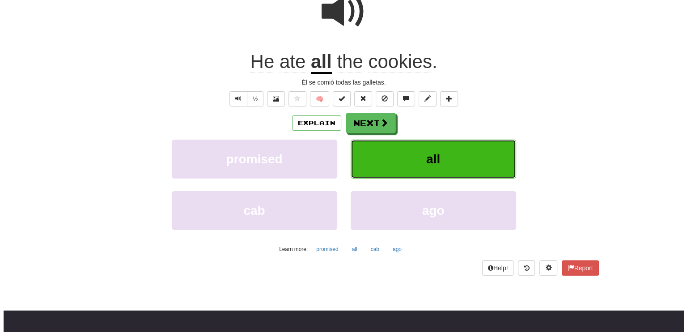
scroll to position [45, 0]
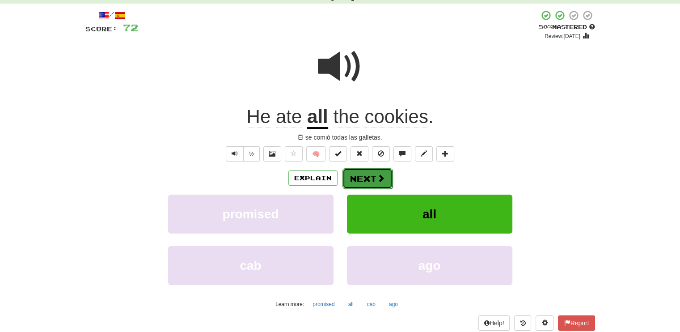
click at [374, 181] on button "Next" at bounding box center [368, 178] width 50 height 21
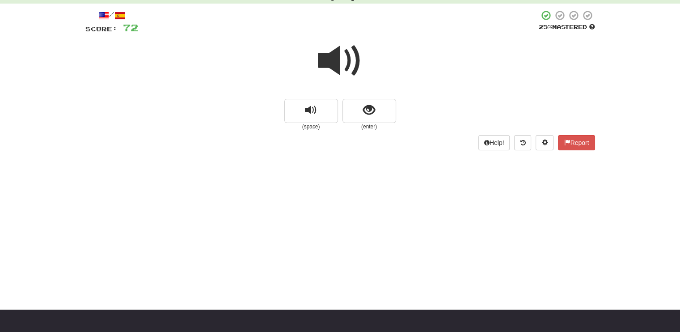
click at [323, 59] on span at bounding box center [340, 60] width 45 height 45
click at [358, 109] on button "show sentence" at bounding box center [370, 111] width 54 height 24
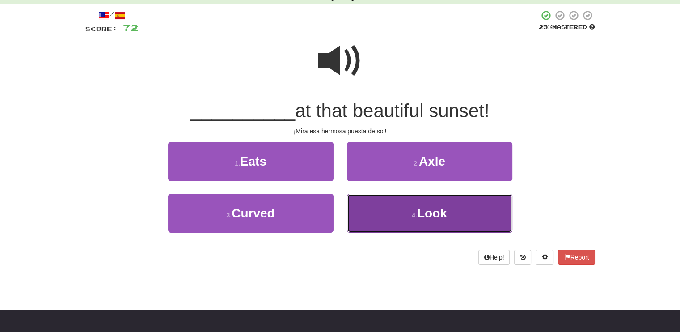
click at [392, 218] on button "4 . Look" at bounding box center [430, 213] width 166 height 39
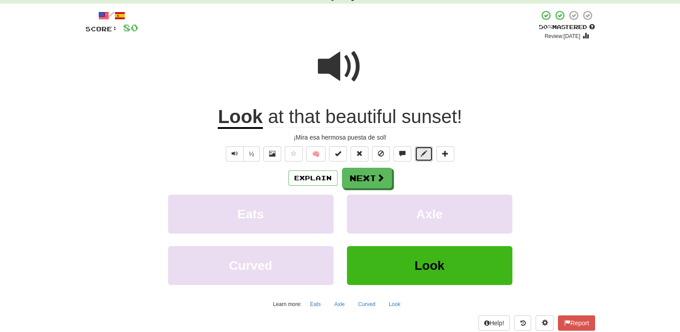
click at [423, 155] on span at bounding box center [424, 153] width 6 height 6
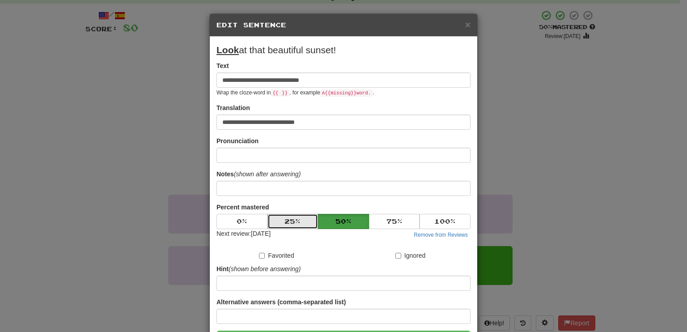
click at [283, 216] on button "25 %" at bounding box center [293, 221] width 51 height 15
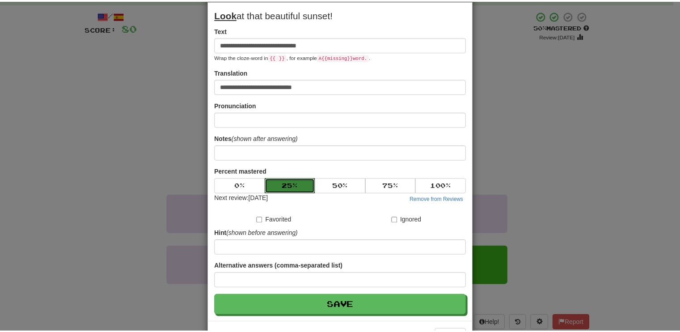
scroll to position [68, 0]
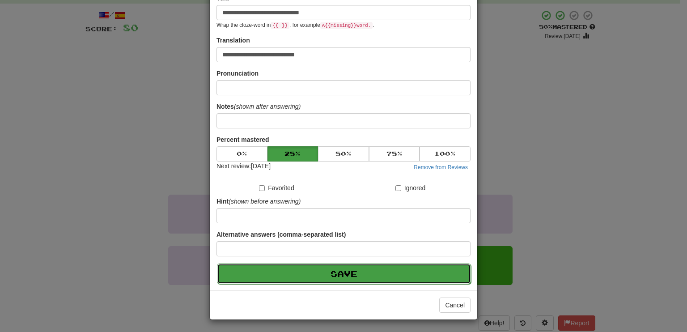
click at [326, 272] on button "Save" at bounding box center [344, 273] width 254 height 21
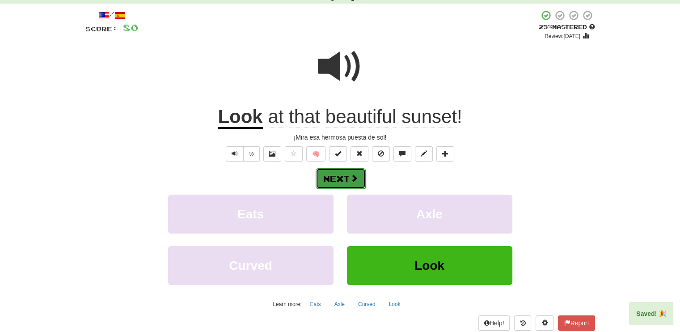
click at [336, 171] on button "Next" at bounding box center [341, 178] width 50 height 21
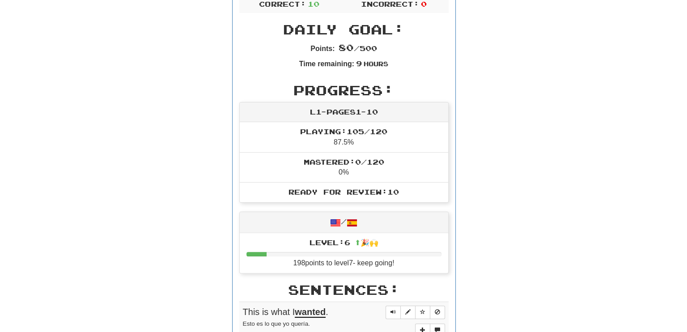
scroll to position [212, 0]
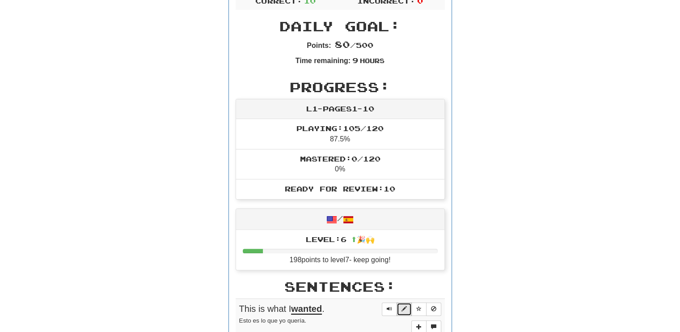
click at [406, 309] on span "Sentence controls" at bounding box center [404, 308] width 5 height 5
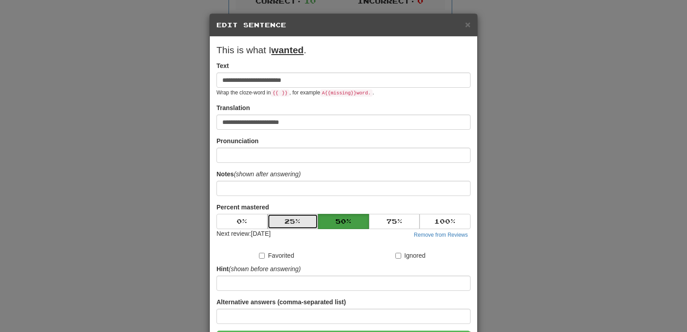
click at [278, 217] on button "25 %" at bounding box center [293, 221] width 51 height 15
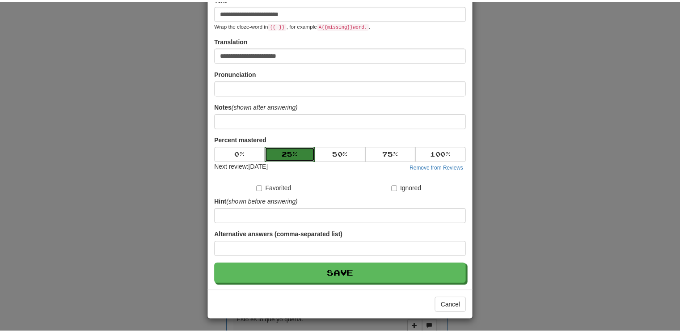
scroll to position [68, 0]
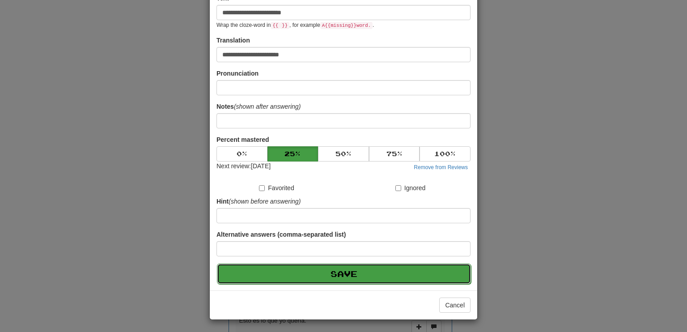
click at [347, 270] on button "Save" at bounding box center [344, 273] width 254 height 21
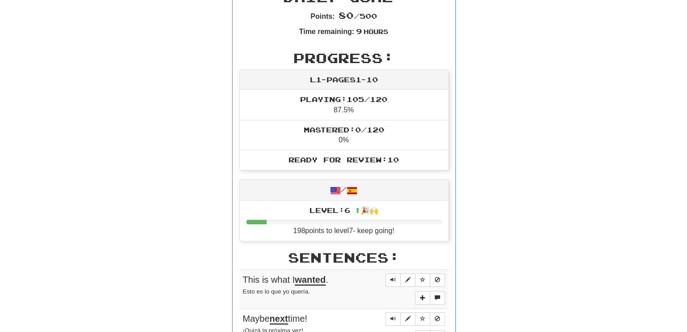
scroll to position [249, 0]
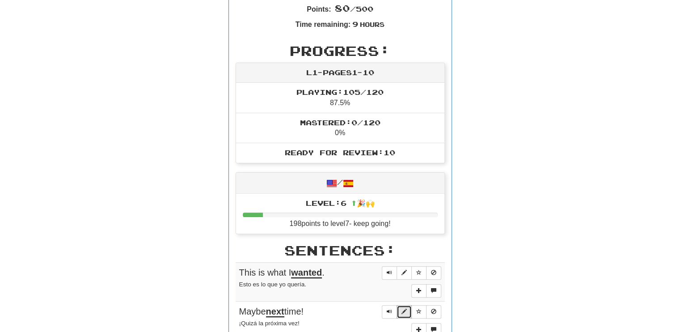
click at [406, 309] on span "Sentence controls" at bounding box center [404, 311] width 5 height 5
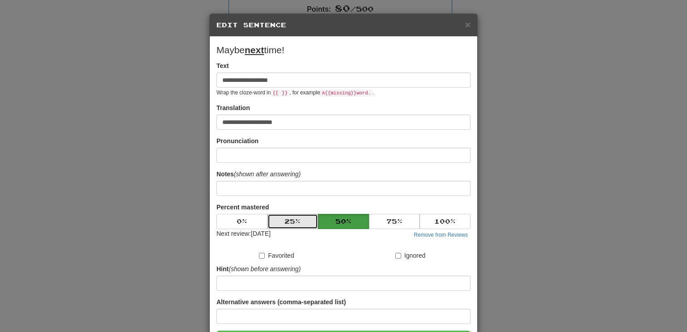
click at [293, 221] on button "25 %" at bounding box center [293, 221] width 51 height 15
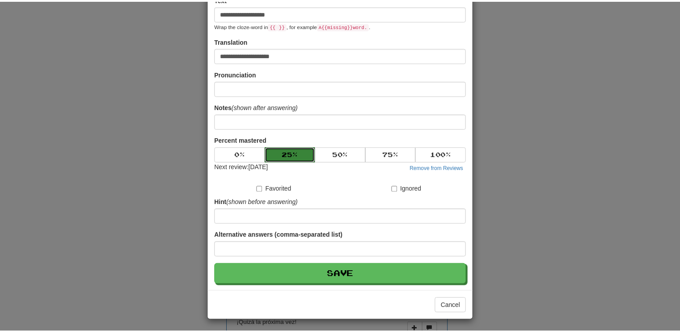
scroll to position [68, 0]
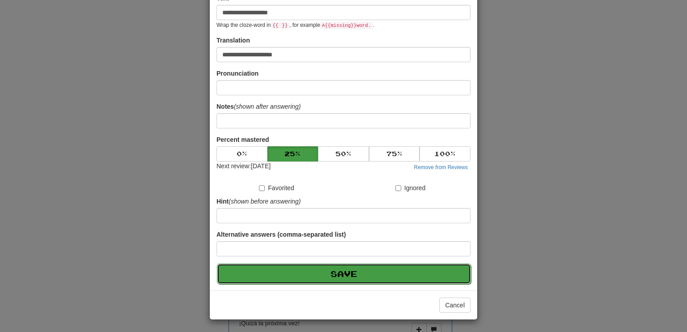
click at [377, 272] on button "Save" at bounding box center [344, 273] width 254 height 21
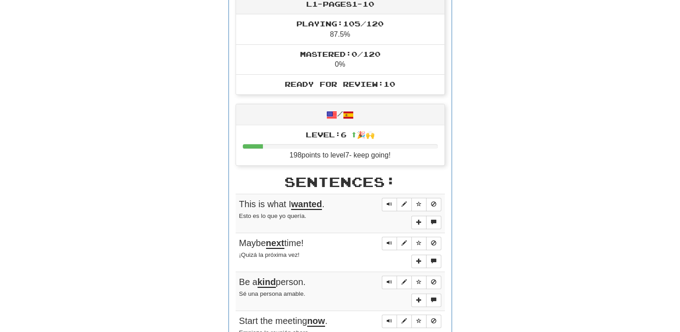
scroll to position [327, 0]
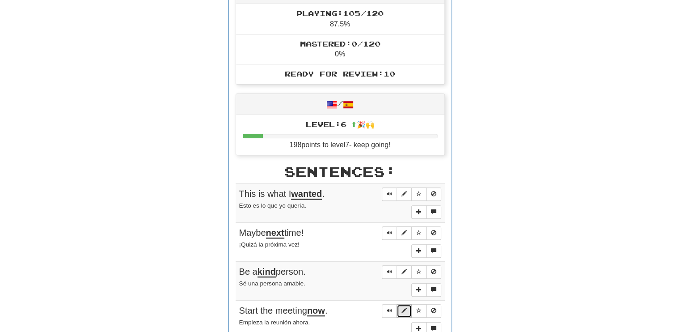
click at [403, 308] on span "Sentence controls" at bounding box center [404, 310] width 5 height 5
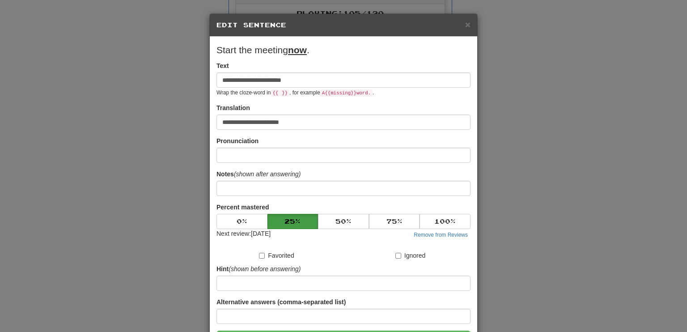
click at [550, 238] on div "**********" at bounding box center [343, 166] width 687 height 332
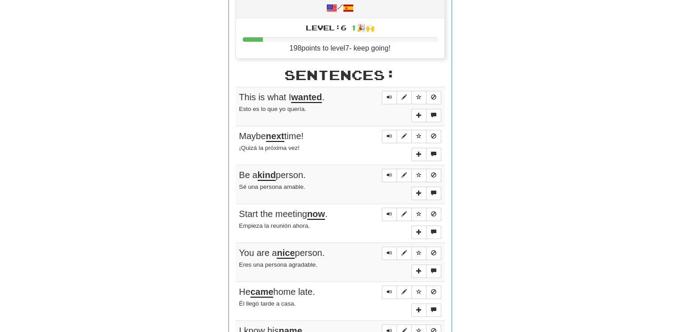
scroll to position [425, 0]
click at [407, 288] on span "Sentence controls" at bounding box center [404, 290] width 5 height 5
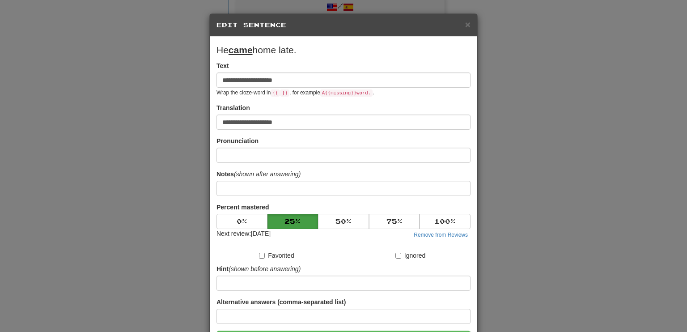
click at [571, 235] on div "**********" at bounding box center [343, 166] width 687 height 332
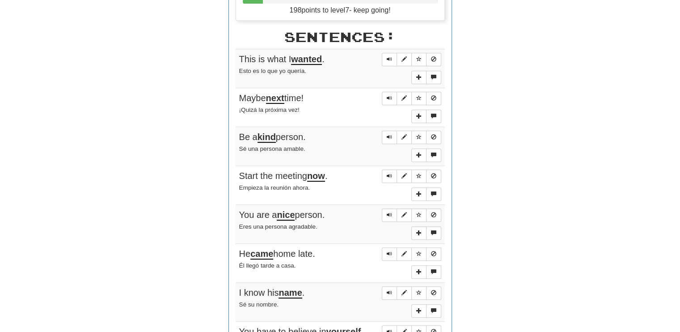
scroll to position [463, 0]
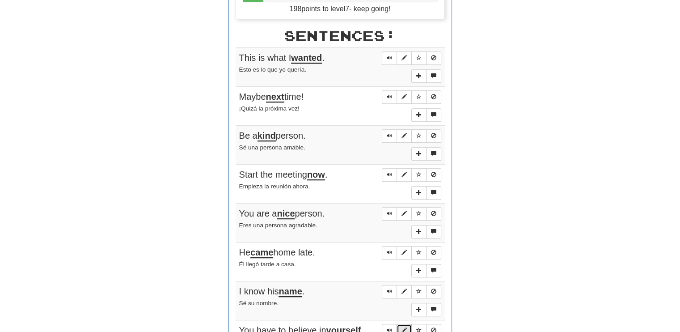
click at [403, 327] on span "Sentence controls" at bounding box center [404, 329] width 5 height 5
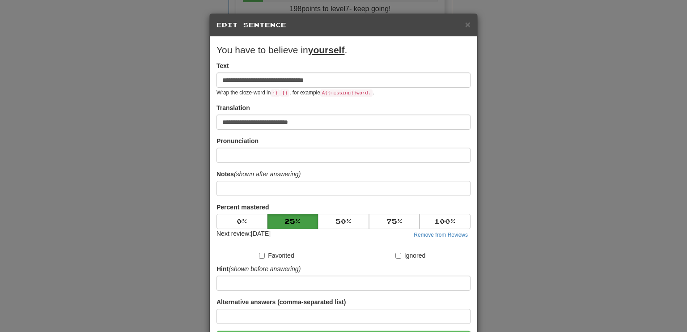
click at [603, 206] on div "**********" at bounding box center [343, 166] width 687 height 332
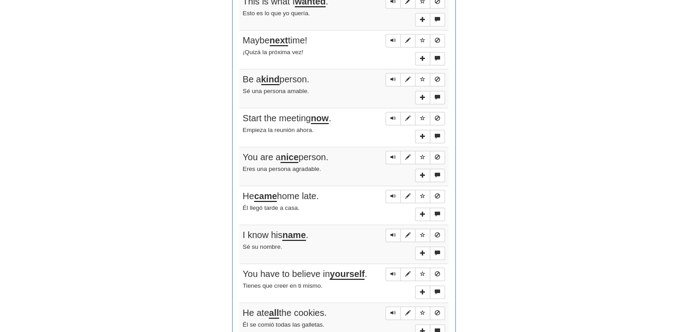
scroll to position [515, 0]
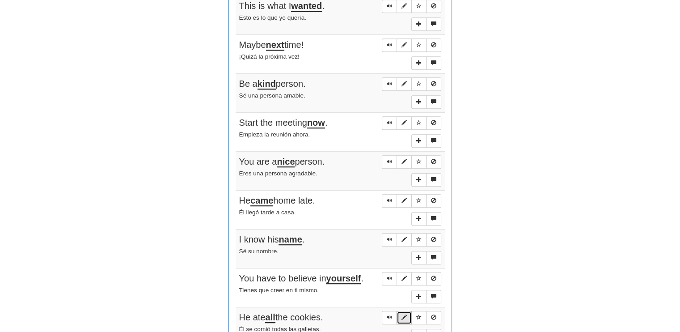
click at [407, 314] on span "Sentence controls" at bounding box center [404, 316] width 5 height 5
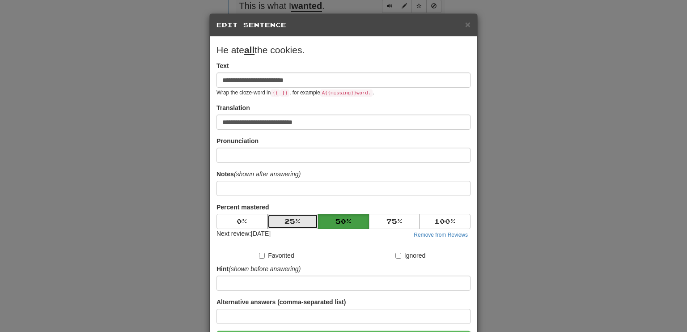
click at [301, 221] on button "25 %" at bounding box center [293, 221] width 51 height 15
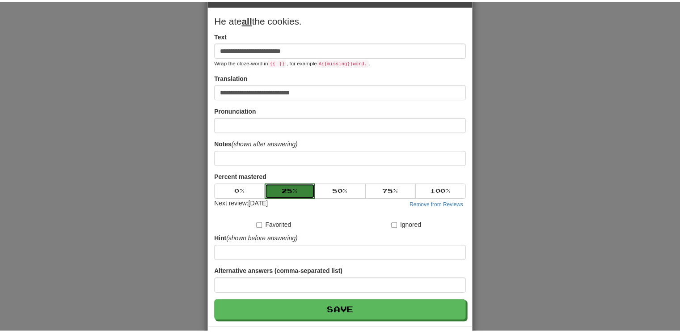
scroll to position [68, 0]
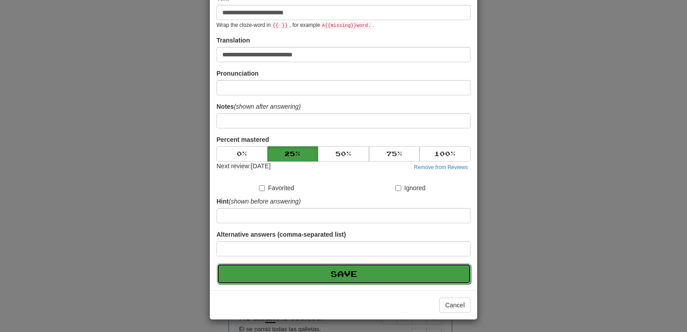
click at [357, 272] on button "Save" at bounding box center [344, 273] width 254 height 21
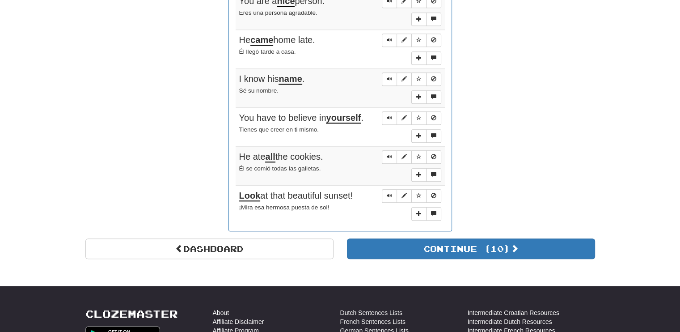
scroll to position [677, 0]
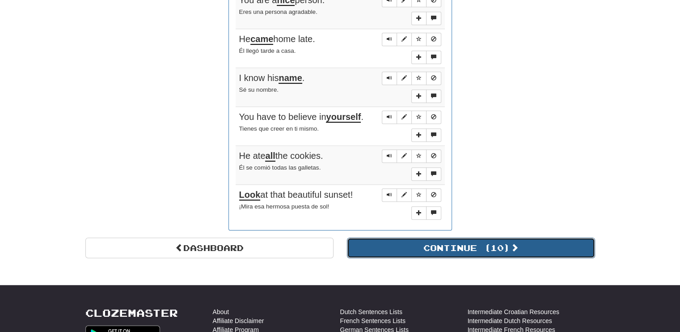
click at [472, 245] on button "Continue ( 10 )" at bounding box center [471, 248] width 248 height 21
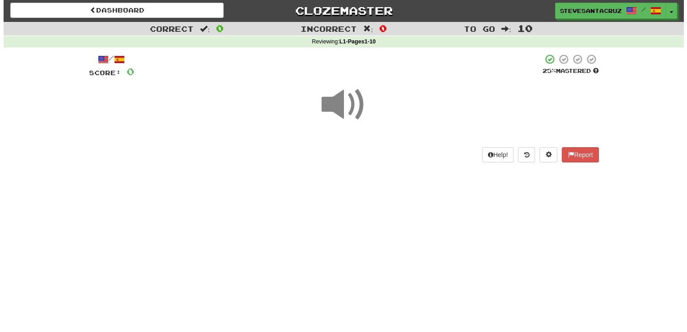
scroll to position [0, 0]
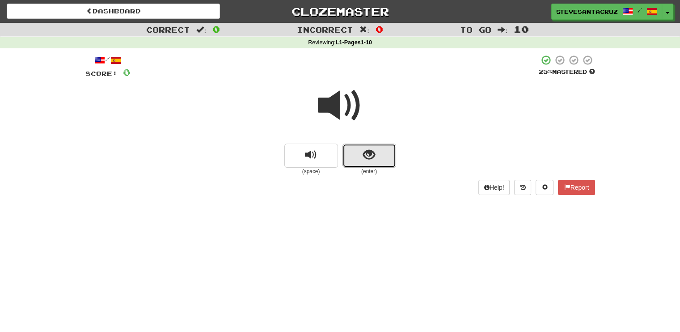
click at [367, 158] on span "show sentence" at bounding box center [369, 155] width 12 height 12
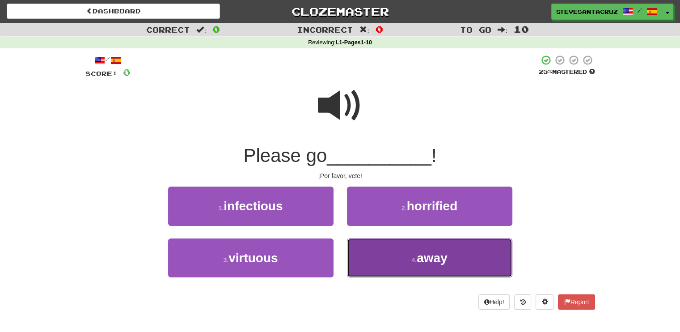
click at [400, 251] on button "4 . away" at bounding box center [430, 257] width 166 height 39
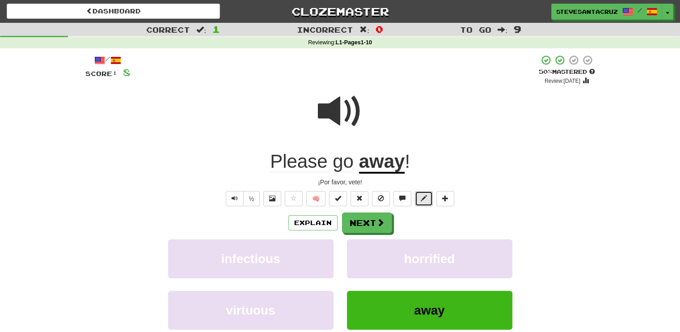
click at [424, 198] on span at bounding box center [424, 198] width 6 height 6
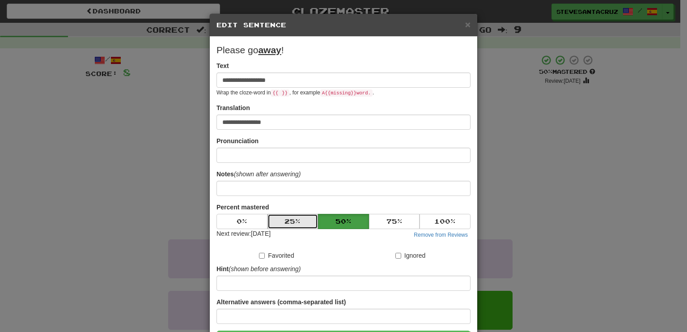
click at [271, 222] on button "25 %" at bounding box center [293, 221] width 51 height 15
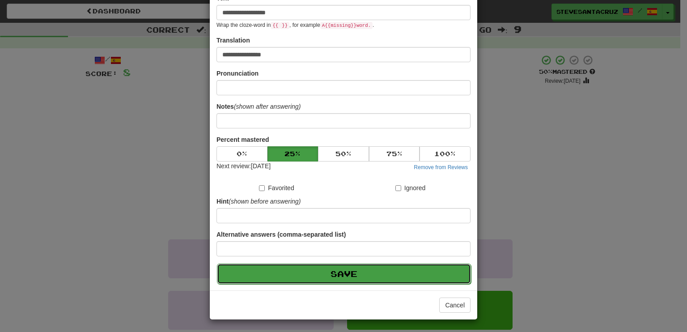
click at [312, 272] on button "Save" at bounding box center [344, 273] width 254 height 21
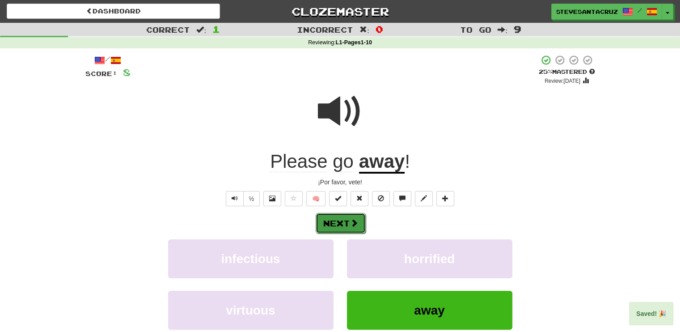
click at [341, 223] on button "Next" at bounding box center [341, 223] width 50 height 21
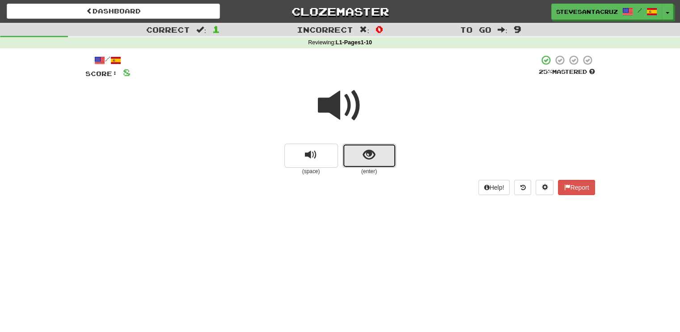
click at [371, 160] on span "show sentence" at bounding box center [369, 155] width 12 height 12
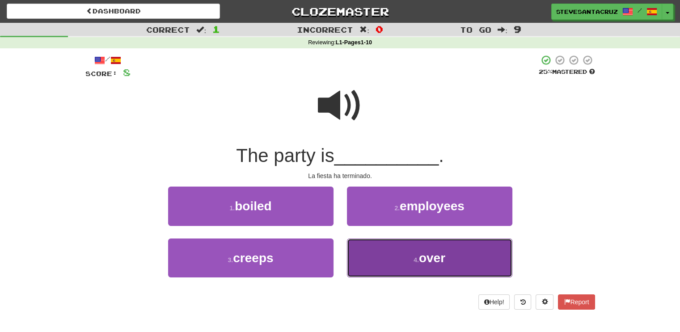
click at [419, 263] on small "4 ." at bounding box center [416, 259] width 5 height 7
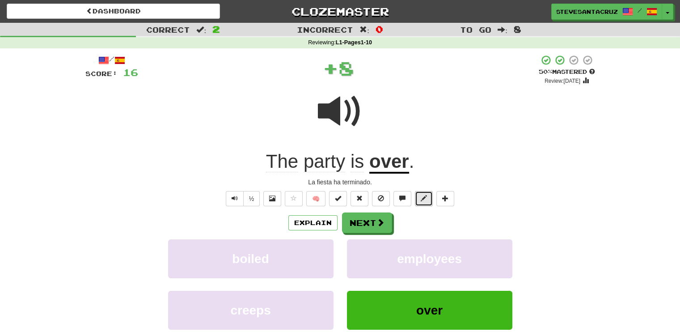
click at [421, 198] on span at bounding box center [424, 198] width 6 height 6
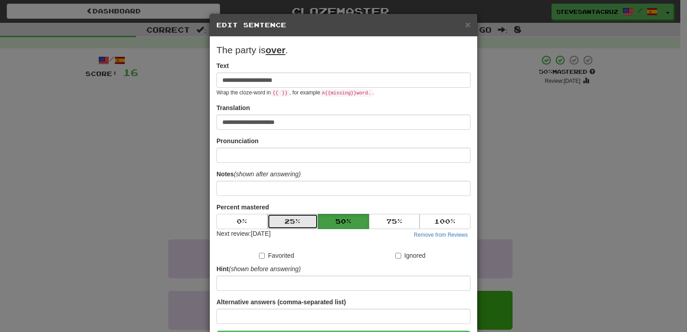
click at [295, 227] on button "25 %" at bounding box center [293, 221] width 51 height 15
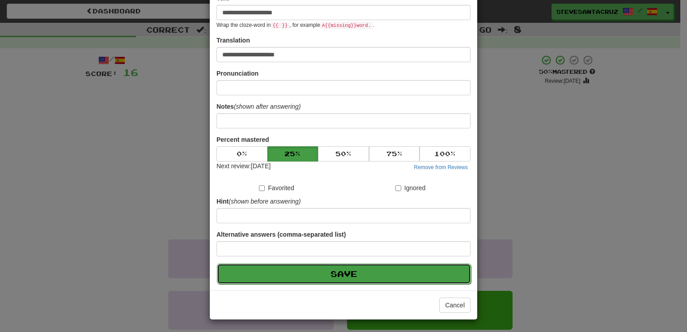
click at [334, 268] on button "Save" at bounding box center [344, 273] width 254 height 21
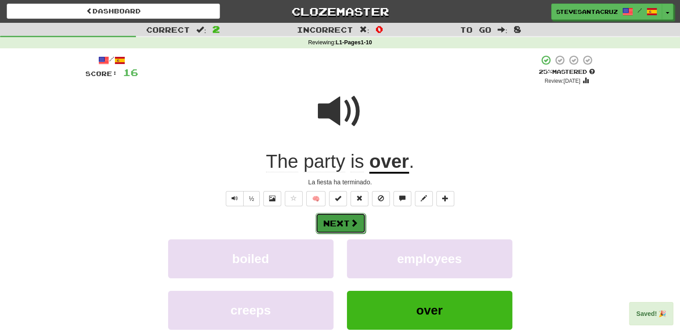
click at [351, 225] on span at bounding box center [354, 223] width 8 height 8
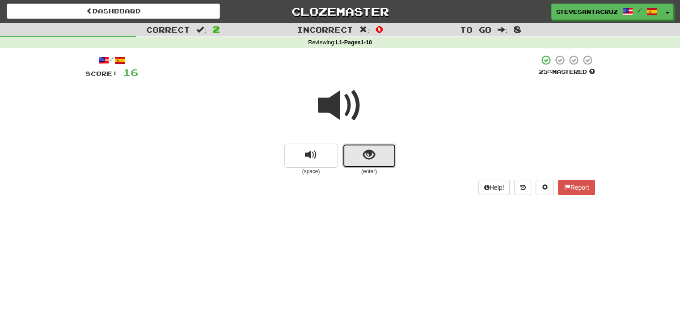
click at [356, 155] on button "show sentence" at bounding box center [370, 156] width 54 height 24
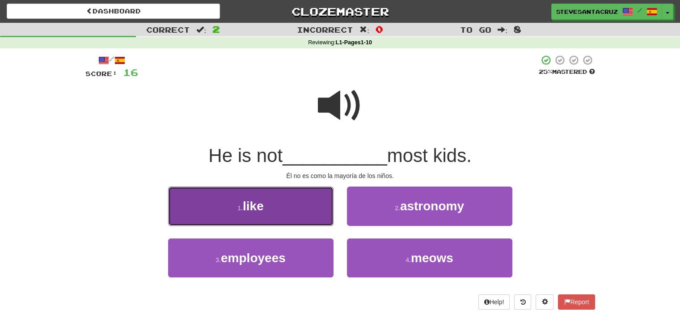
click at [302, 198] on button "1 . like" at bounding box center [251, 206] width 166 height 39
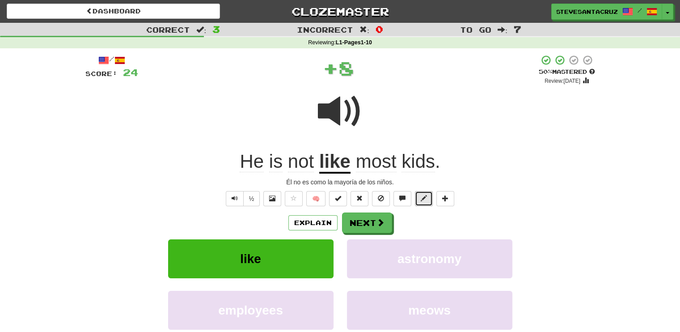
click at [417, 200] on button at bounding box center [424, 198] width 18 height 15
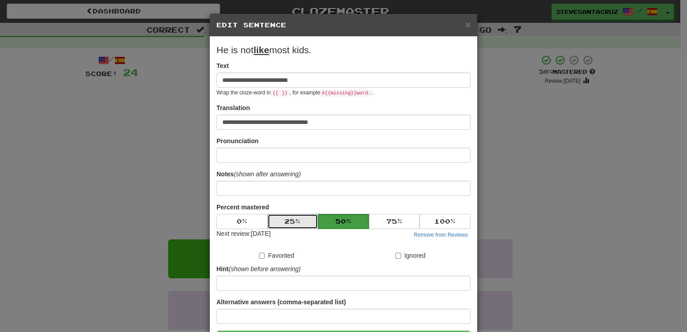
click at [283, 223] on button "25 %" at bounding box center [293, 221] width 51 height 15
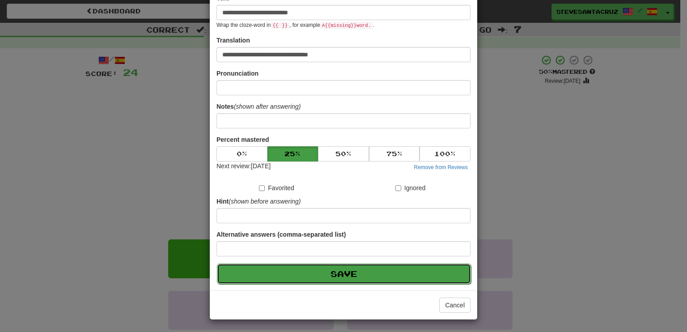
click at [317, 270] on button "Save" at bounding box center [344, 273] width 254 height 21
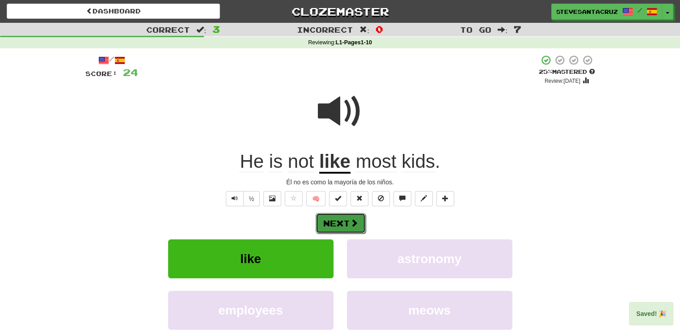
click at [354, 222] on span at bounding box center [354, 223] width 8 height 8
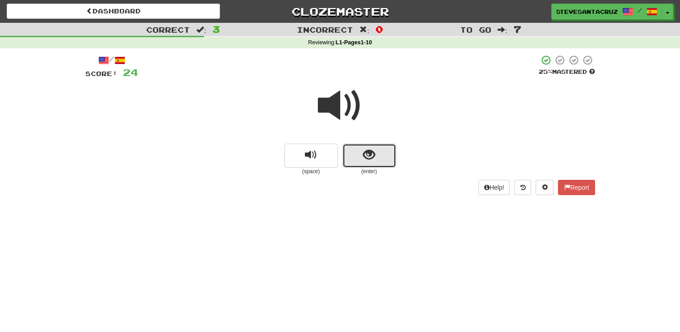
click at [369, 160] on span "show sentence" at bounding box center [369, 155] width 12 height 12
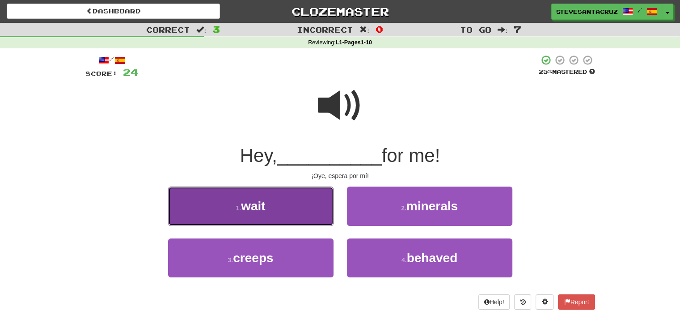
click at [275, 208] on button "1 . wait" at bounding box center [251, 206] width 166 height 39
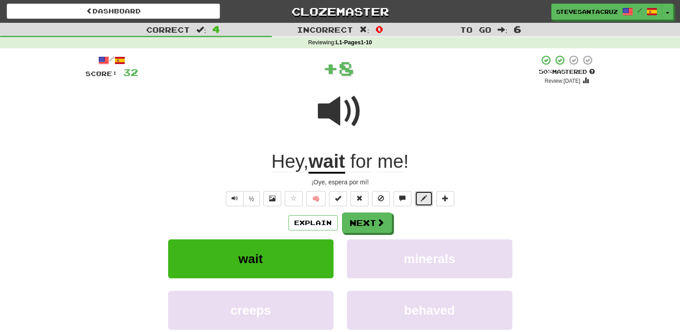
click at [425, 200] on span at bounding box center [424, 198] width 6 height 6
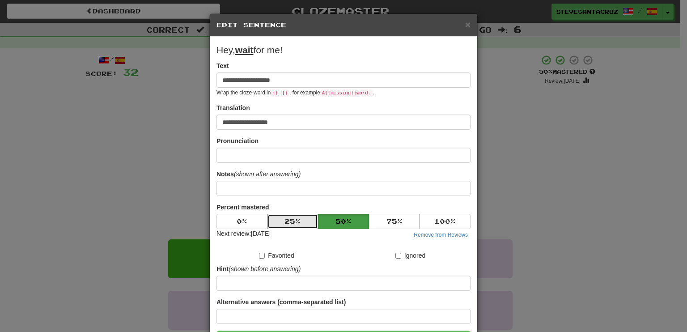
click at [305, 218] on button "25 %" at bounding box center [293, 221] width 51 height 15
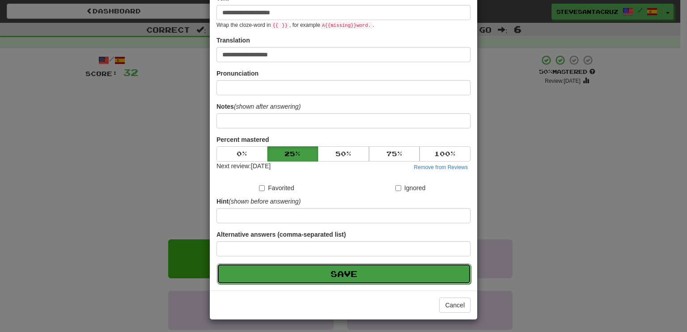
click at [314, 274] on button "Save" at bounding box center [344, 273] width 254 height 21
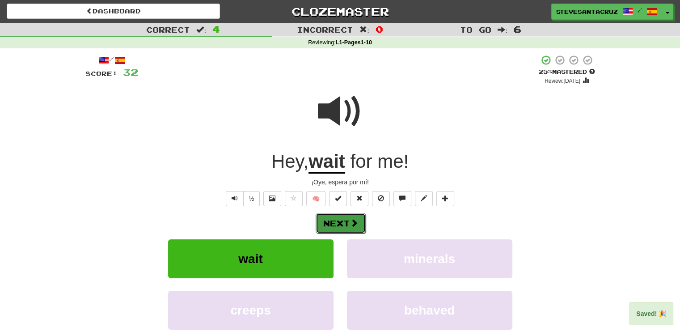
click at [329, 225] on button "Next" at bounding box center [341, 223] width 50 height 21
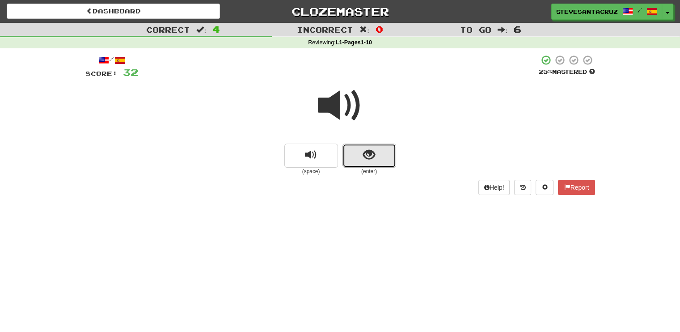
click at [363, 156] on span "show sentence" at bounding box center [369, 155] width 12 height 12
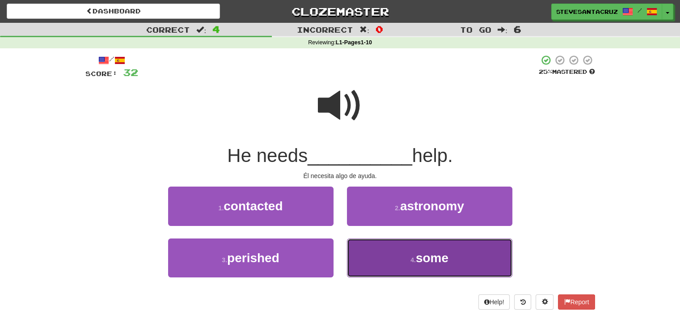
click at [455, 267] on button "4 . some" at bounding box center [430, 257] width 166 height 39
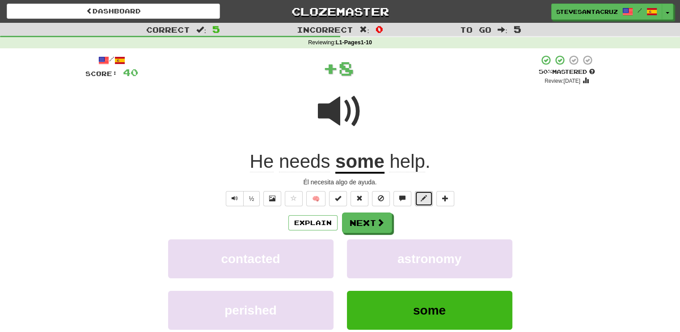
click at [421, 201] on span at bounding box center [424, 198] width 6 height 6
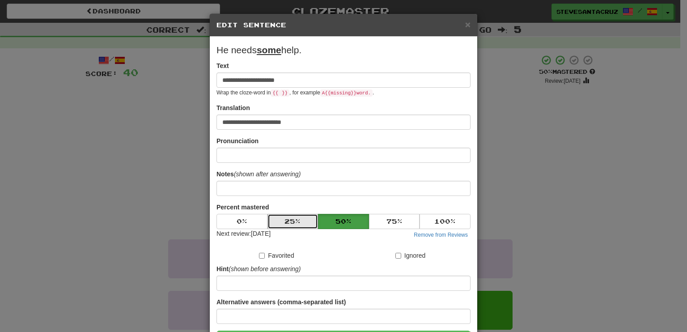
click at [278, 223] on button "25 %" at bounding box center [293, 221] width 51 height 15
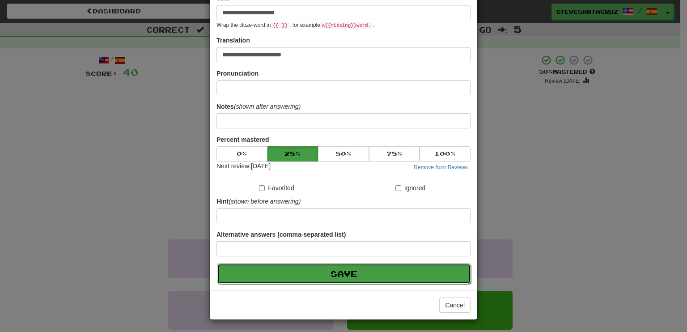
click at [316, 271] on button "Save" at bounding box center [344, 273] width 254 height 21
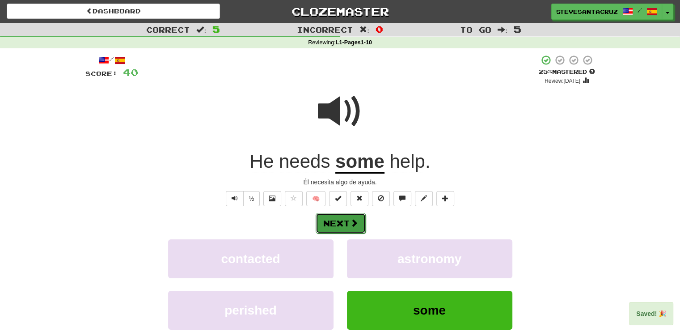
click at [357, 225] on span at bounding box center [354, 223] width 8 height 8
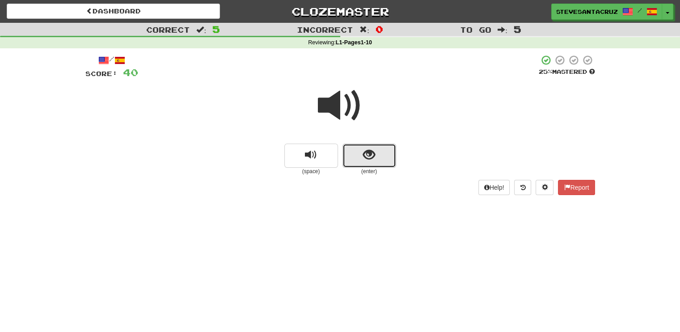
click at [383, 151] on button "show sentence" at bounding box center [370, 156] width 54 height 24
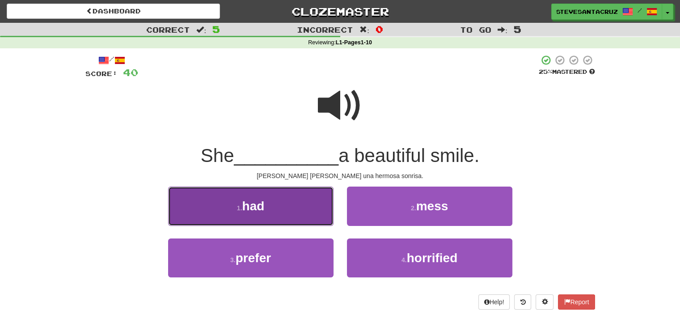
click at [314, 202] on button "1 . had" at bounding box center [251, 206] width 166 height 39
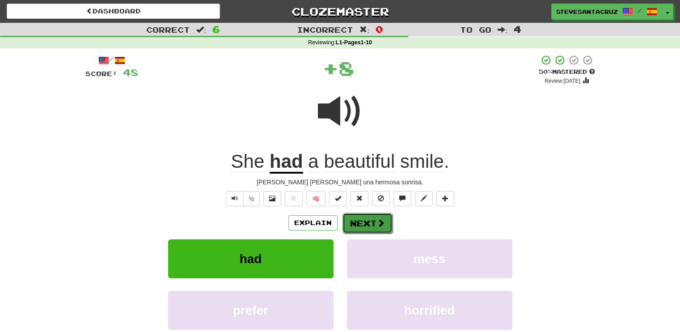
click at [363, 222] on button "Next" at bounding box center [368, 223] width 50 height 21
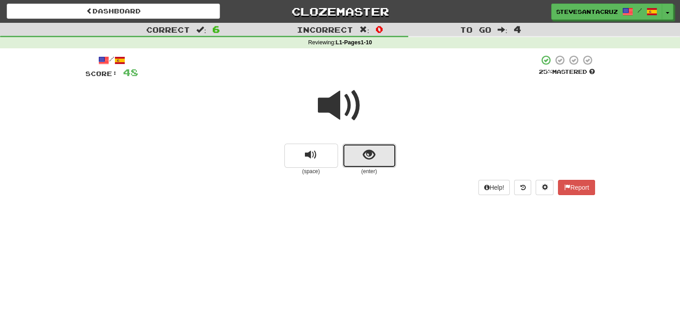
click at [374, 154] on span "show sentence" at bounding box center [369, 155] width 12 height 12
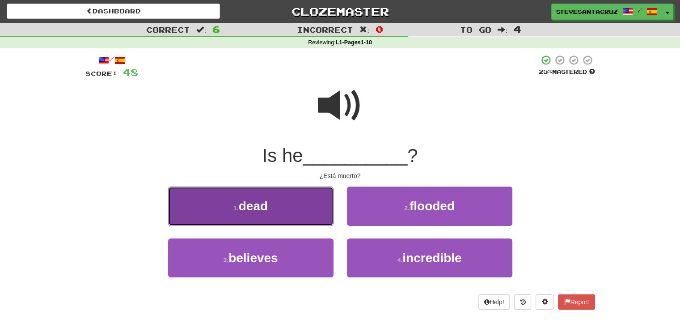
click at [277, 216] on button "1 . dead" at bounding box center [251, 206] width 166 height 39
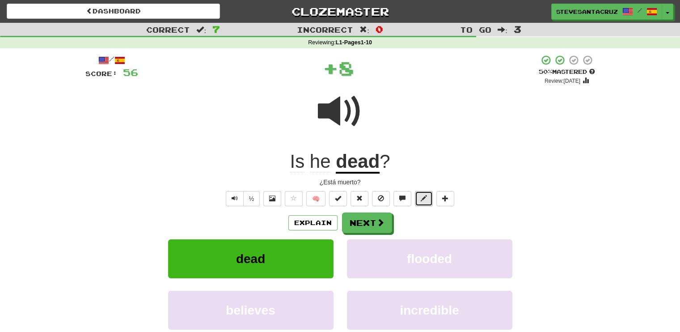
click at [425, 200] on span at bounding box center [424, 198] width 6 height 6
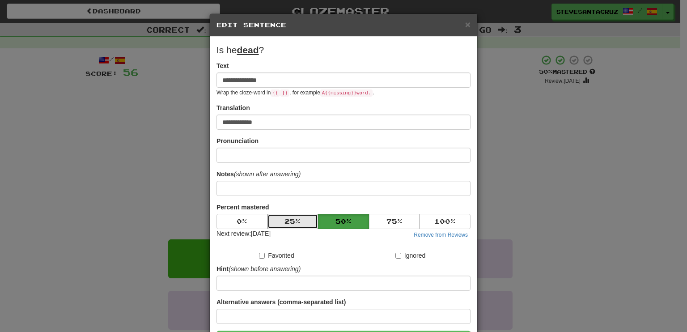
click at [297, 221] on button "25 %" at bounding box center [293, 221] width 51 height 15
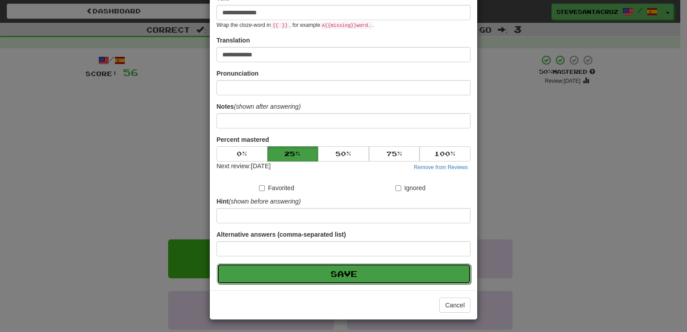
click at [335, 274] on button "Save" at bounding box center [344, 273] width 254 height 21
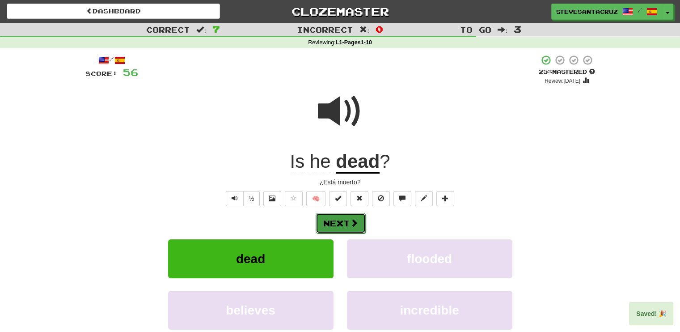
click at [347, 216] on button "Next" at bounding box center [341, 223] width 50 height 21
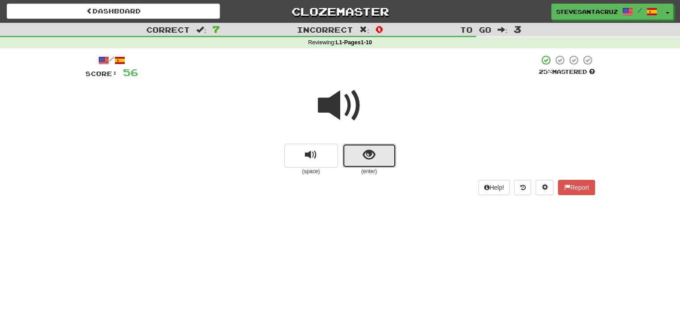
click at [369, 153] on span "show sentence" at bounding box center [369, 155] width 12 height 12
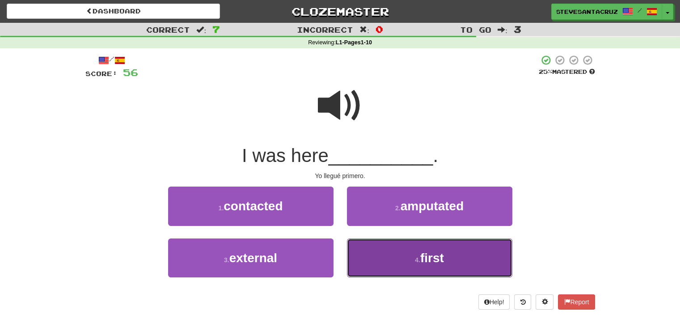
click at [395, 260] on button "4 . first" at bounding box center [430, 257] width 166 height 39
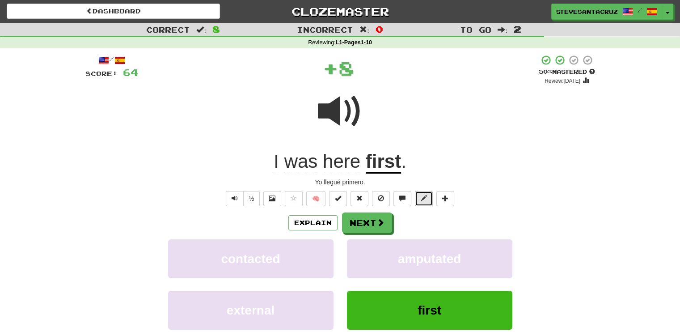
click at [420, 198] on button at bounding box center [424, 198] width 18 height 15
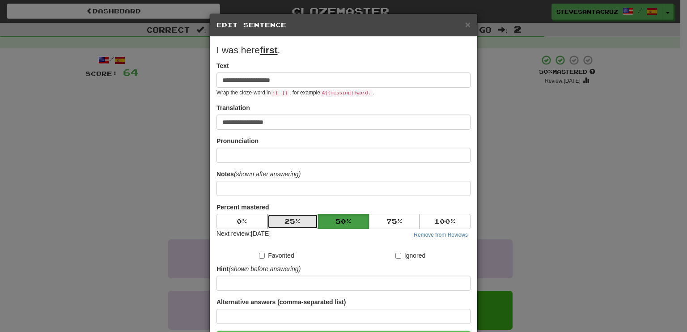
click at [303, 215] on button "25 %" at bounding box center [293, 221] width 51 height 15
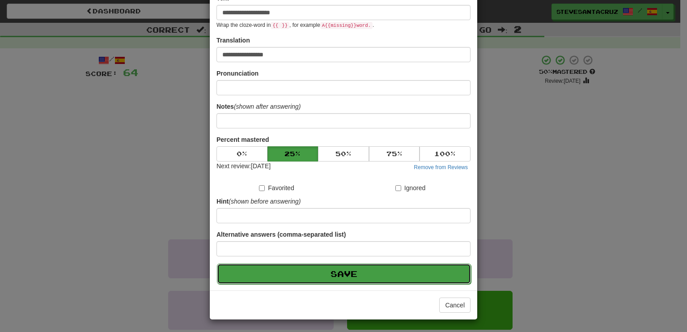
click at [345, 275] on button "Save" at bounding box center [344, 273] width 254 height 21
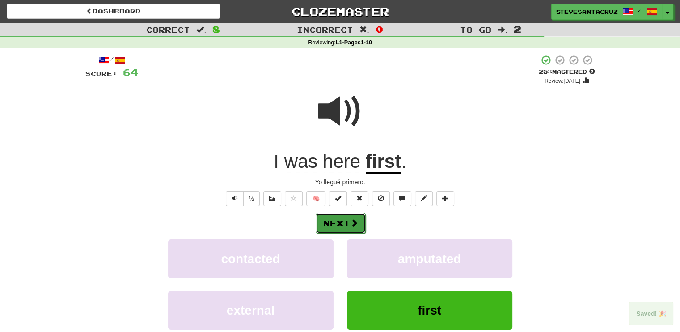
click at [351, 227] on span at bounding box center [354, 223] width 8 height 8
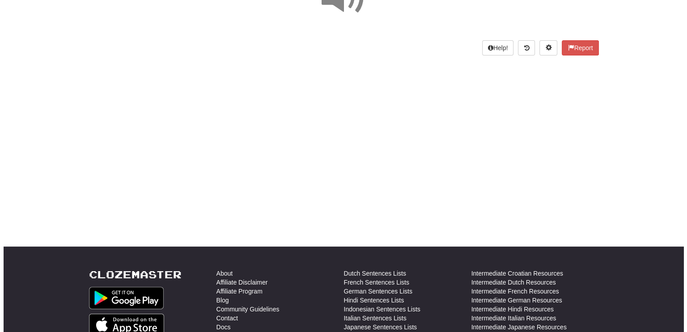
scroll to position [45, 0]
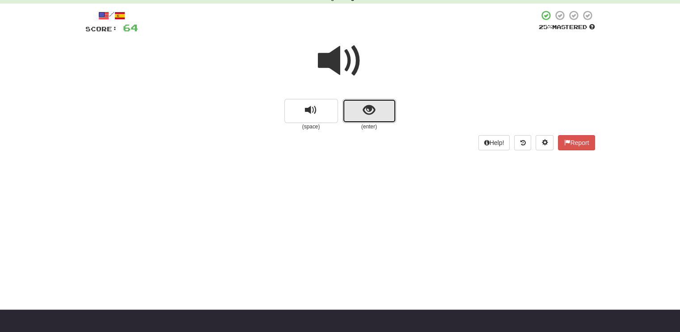
click at [352, 118] on button "show sentence" at bounding box center [370, 111] width 54 height 24
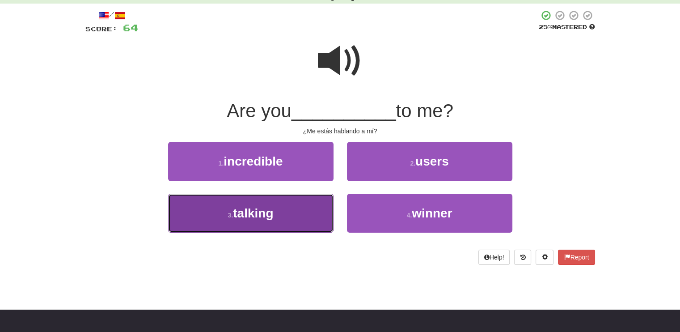
click at [289, 211] on button "3 . talking" at bounding box center [251, 213] width 166 height 39
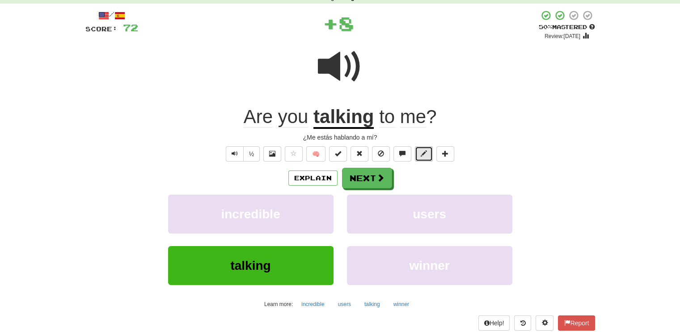
click at [427, 149] on button at bounding box center [424, 153] width 18 height 15
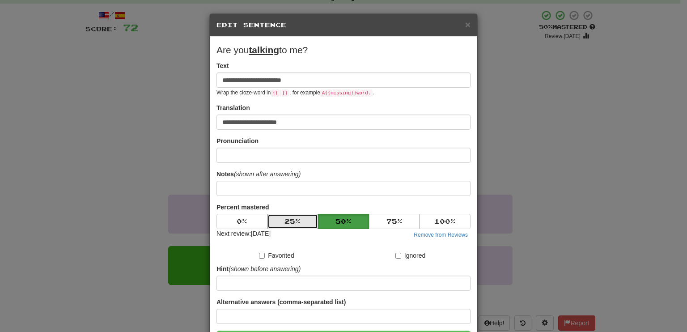
click at [286, 229] on button "25 %" at bounding box center [293, 221] width 51 height 15
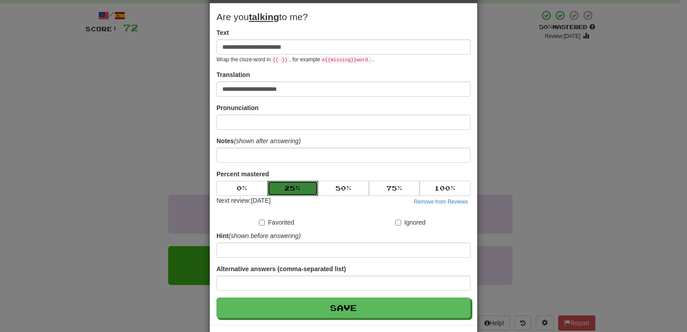
scroll to position [68, 0]
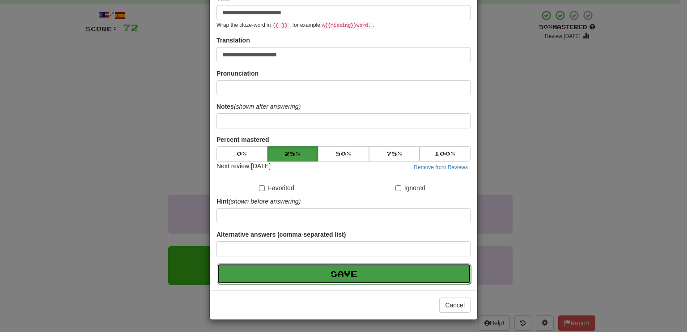
click at [302, 270] on button "Save" at bounding box center [344, 273] width 254 height 21
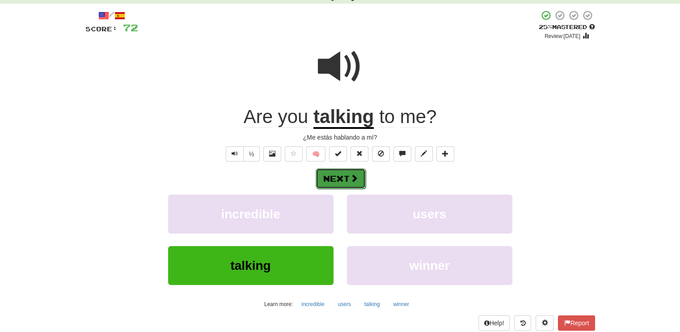
click at [354, 174] on span at bounding box center [354, 178] width 8 height 8
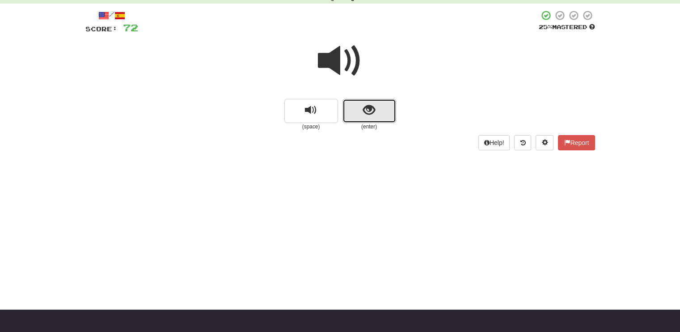
click at [378, 109] on button "show sentence" at bounding box center [370, 111] width 54 height 24
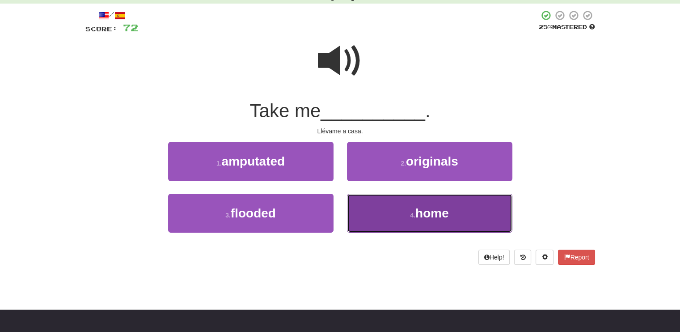
click at [402, 215] on button "4 . home" at bounding box center [430, 213] width 166 height 39
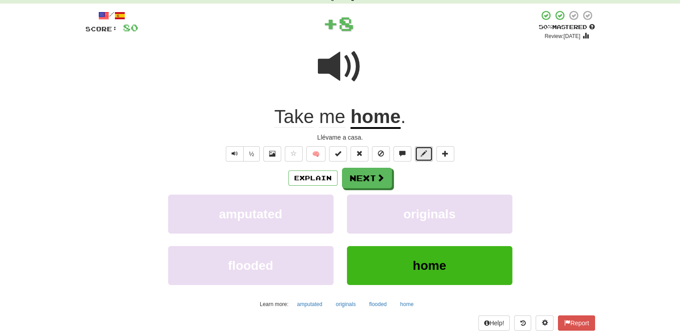
click at [423, 159] on button at bounding box center [424, 153] width 18 height 15
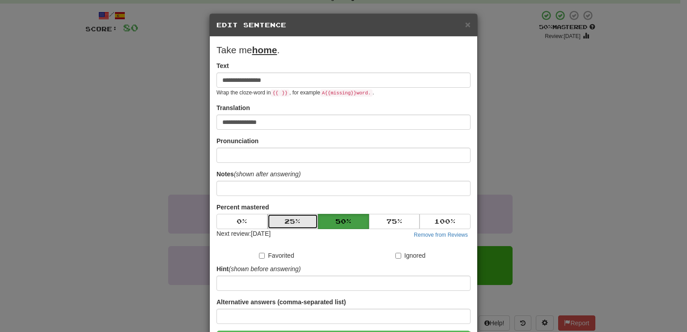
click at [302, 219] on button "25 %" at bounding box center [293, 221] width 51 height 15
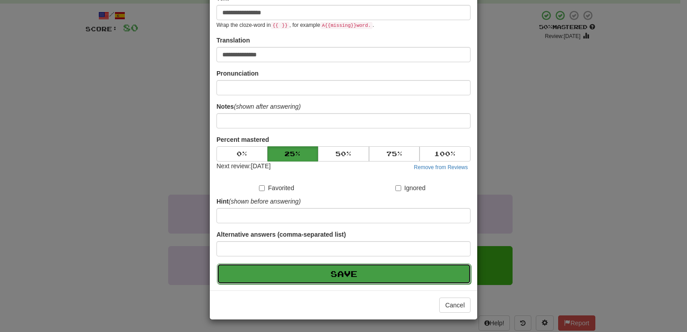
click at [311, 271] on button "Save" at bounding box center [344, 273] width 254 height 21
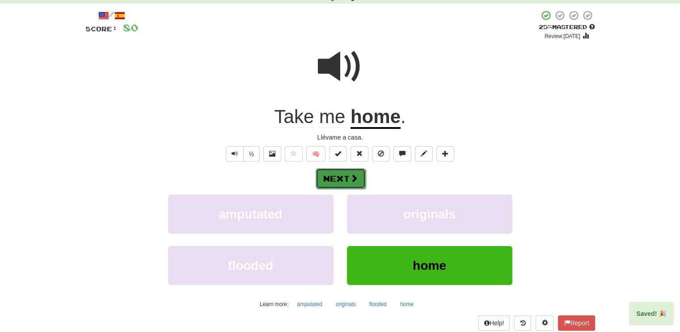
click at [342, 178] on button "Next" at bounding box center [341, 178] width 50 height 21
